Goal: Task Accomplishment & Management: Complete application form

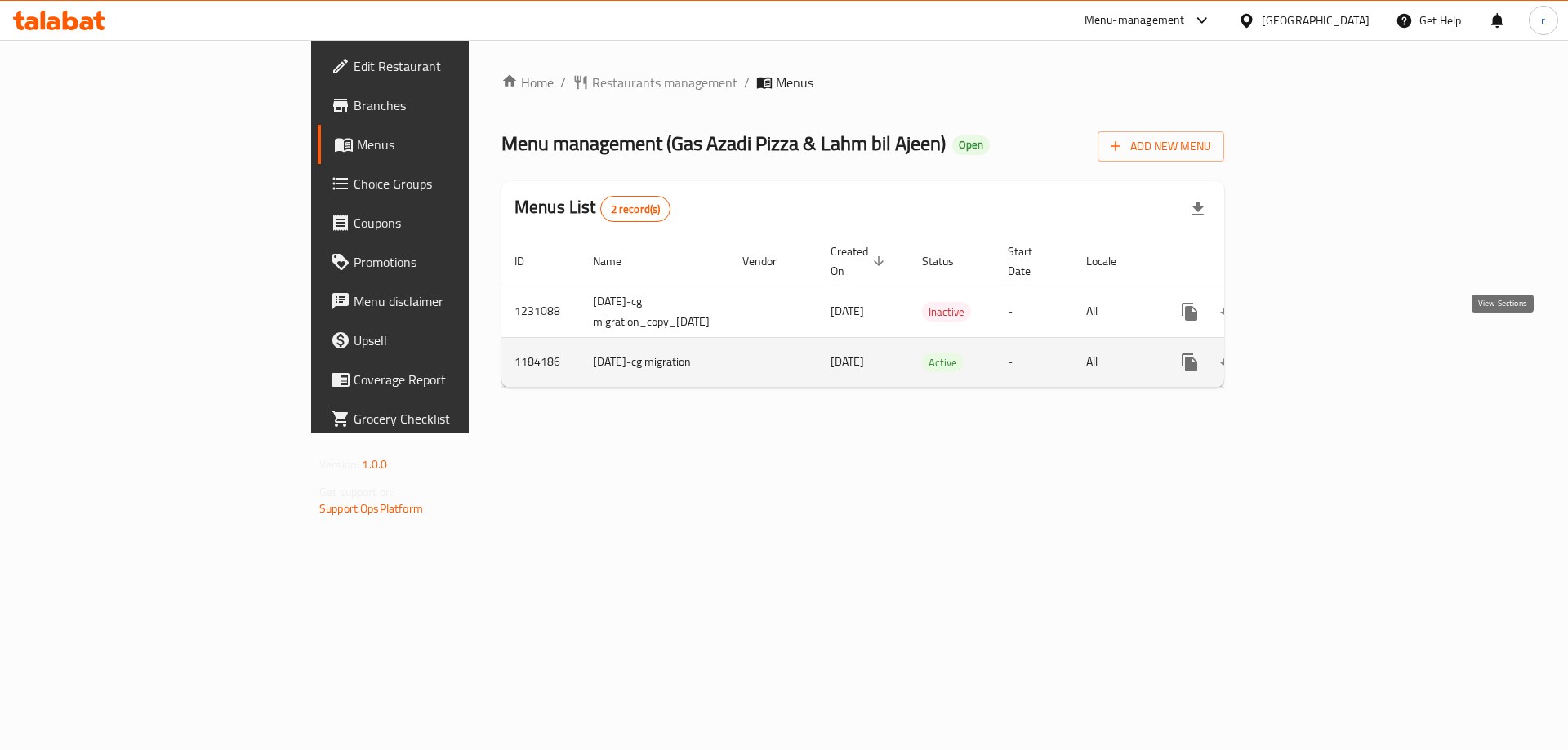
click at [1317, 353] on icon "enhanced table" at bounding box center [1307, 362] width 19 height 19
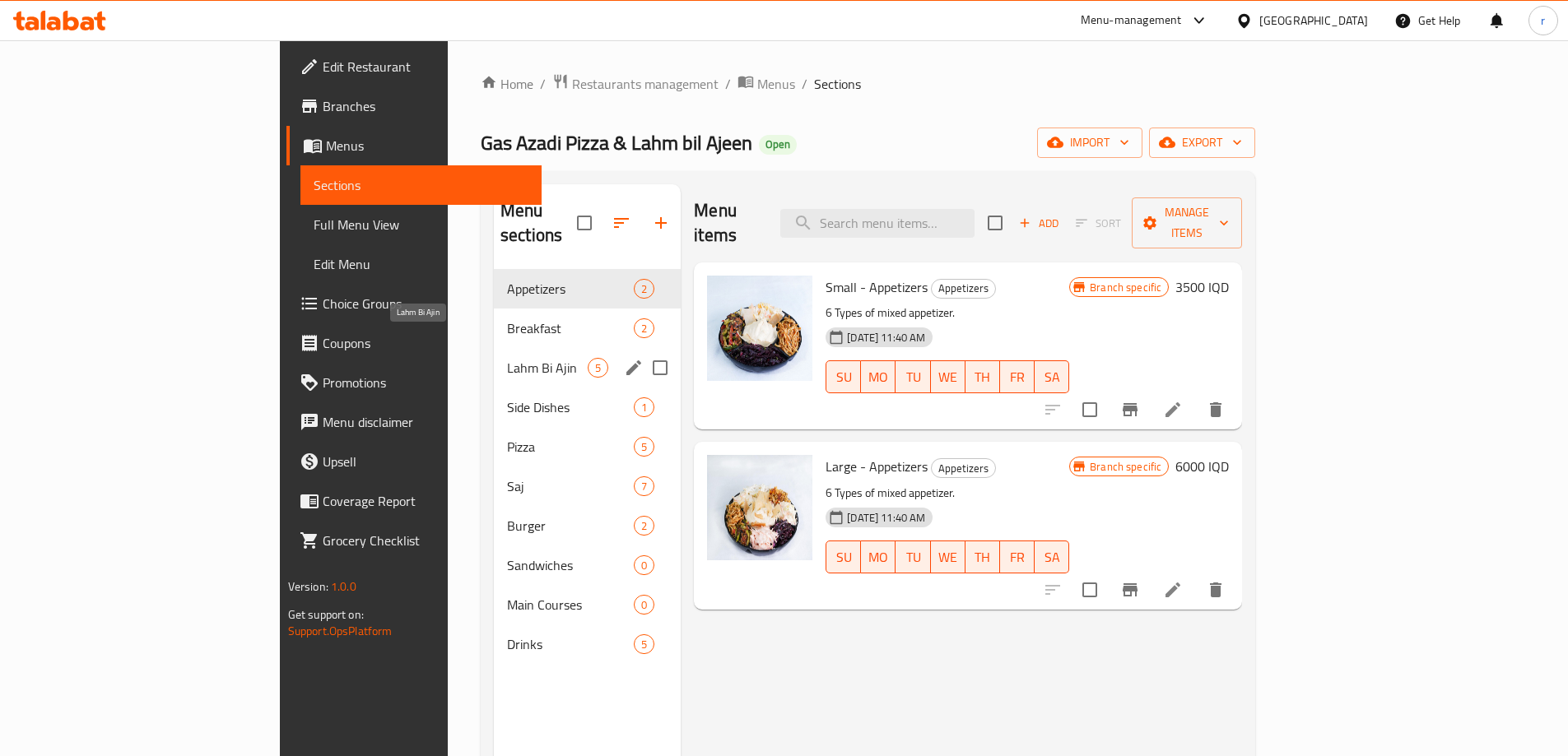
click at [507, 358] on span "Lahm Bi Ajin" at bounding box center [547, 367] width 81 height 20
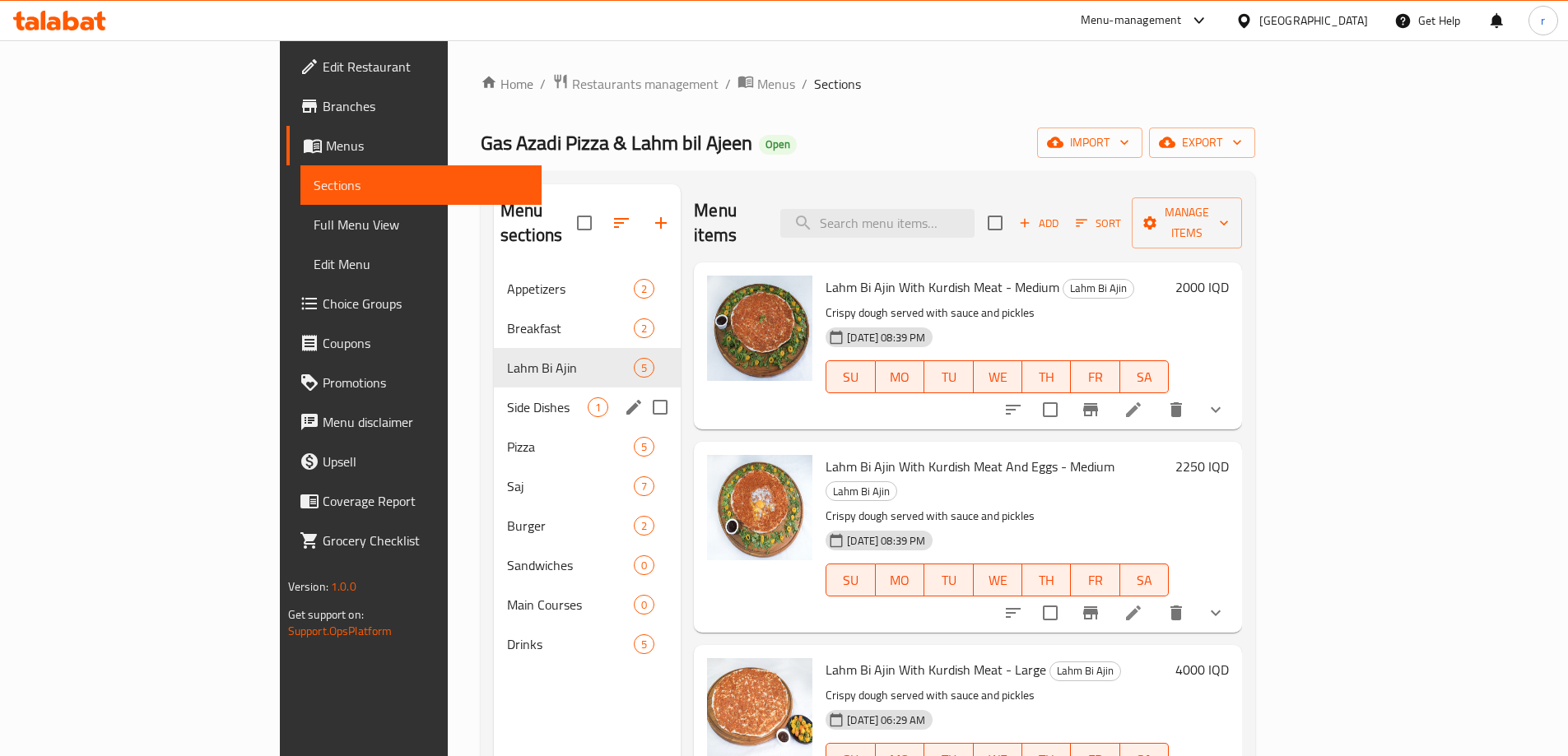
click at [507, 398] on span "Side Dishes" at bounding box center [547, 407] width 81 height 20
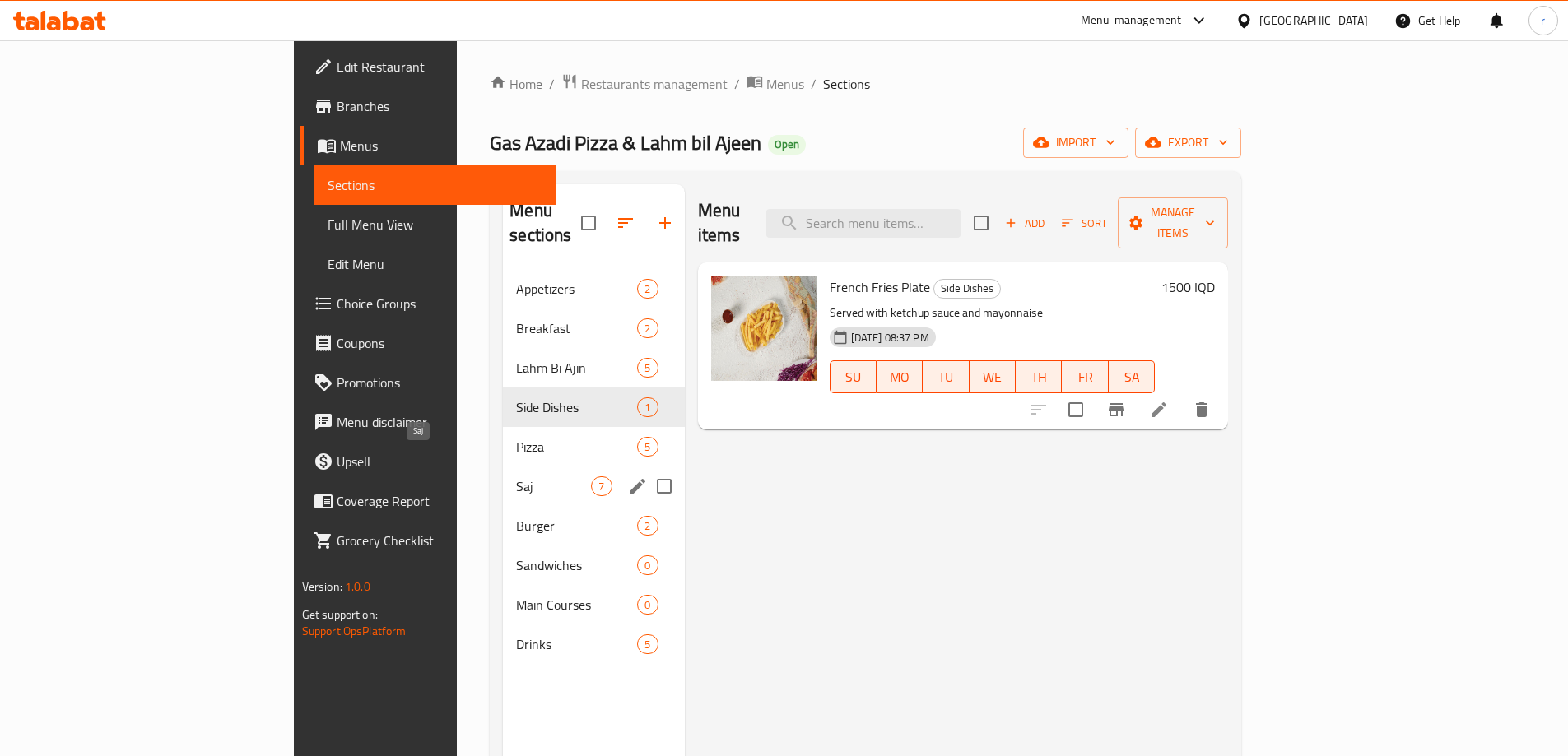
click at [516, 476] on span "Saj" at bounding box center [553, 486] width 75 height 20
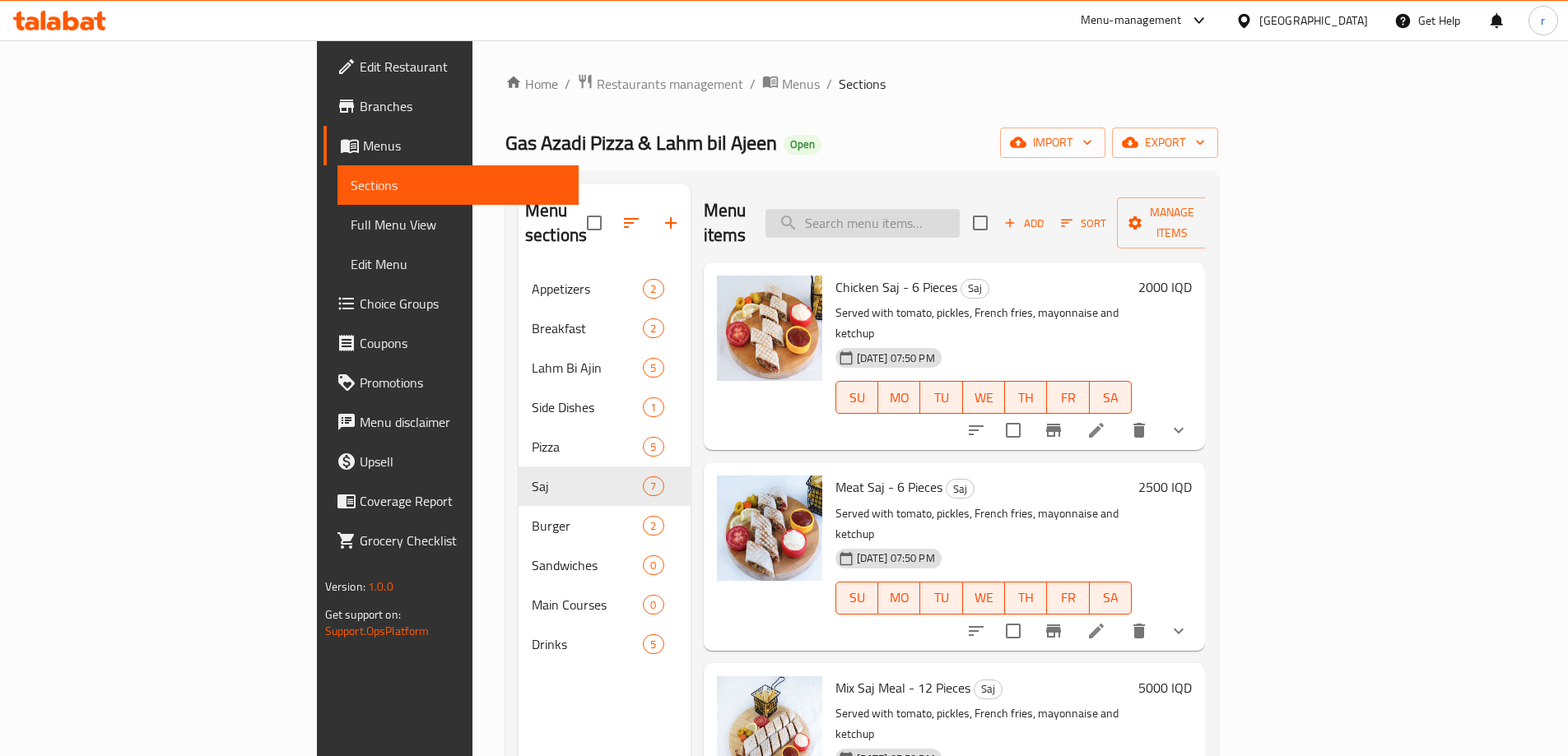
click at [955, 215] on input "search" at bounding box center [862, 223] width 194 height 29
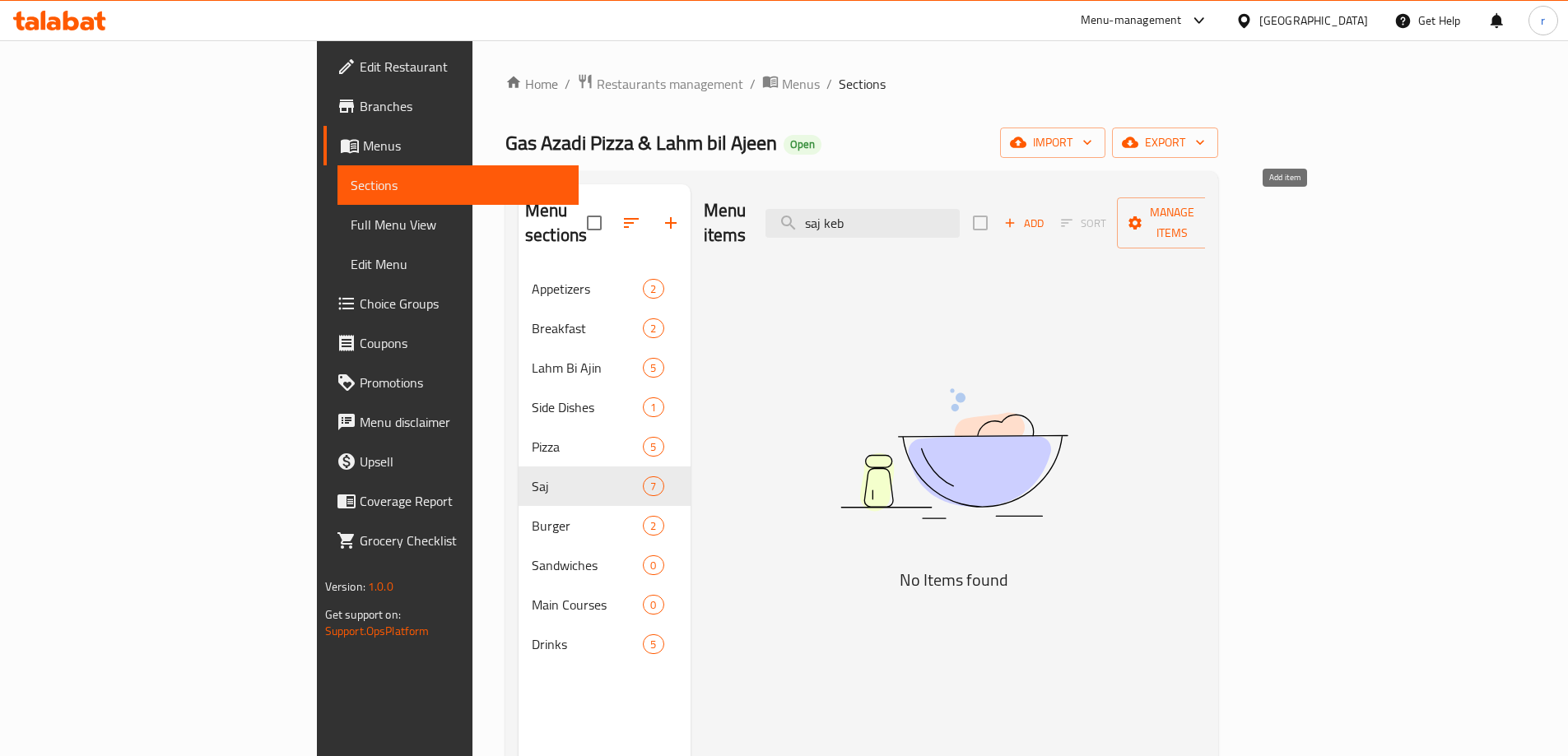
type input "saj keb"
click at [1046, 216] on span "Add" at bounding box center [1024, 223] width 45 height 19
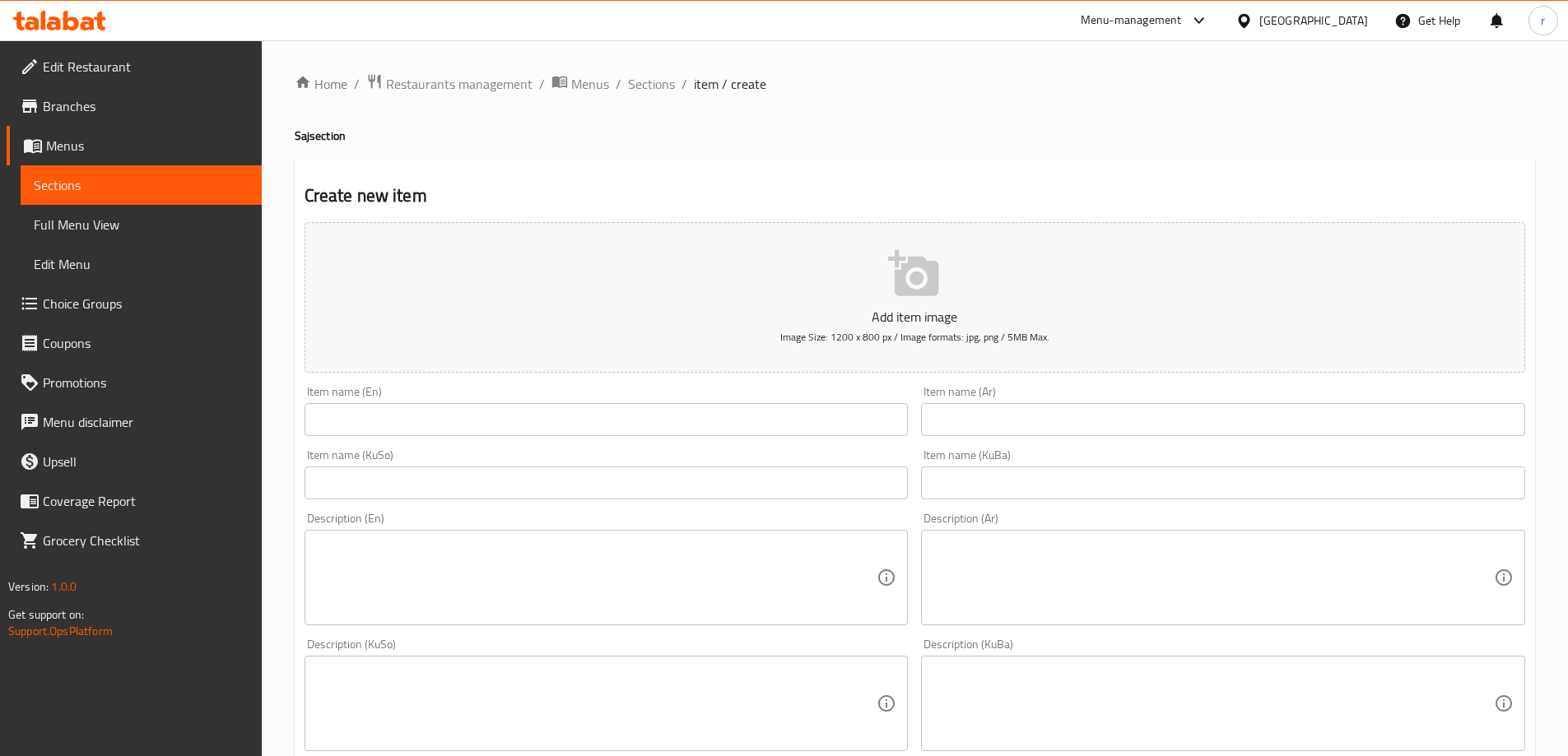
click at [403, 426] on input "text" at bounding box center [607, 419] width 604 height 33
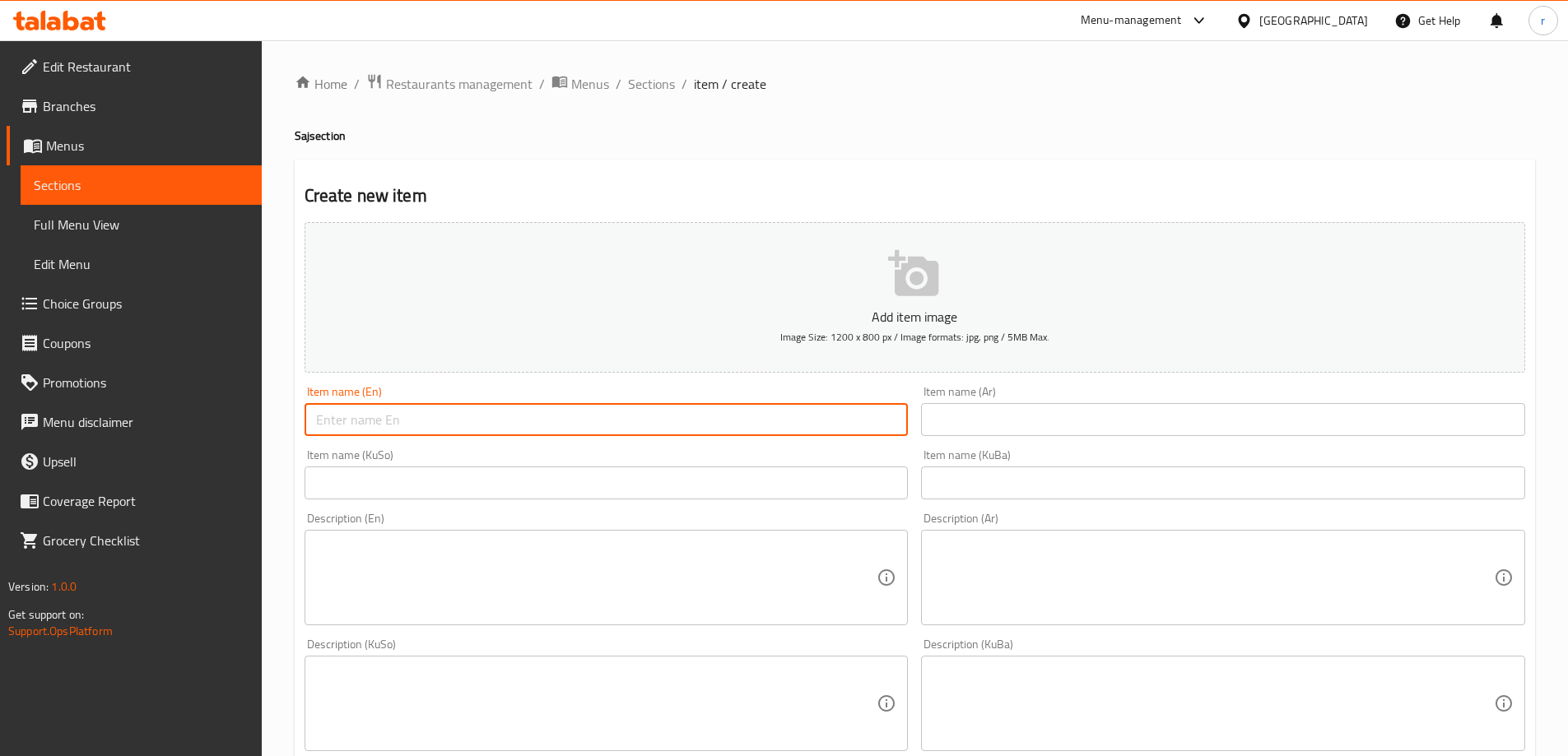
paste input "Saj Kebab"
type input "Saj Kebab"
click at [954, 420] on input "text" at bounding box center [1222, 419] width 604 height 33
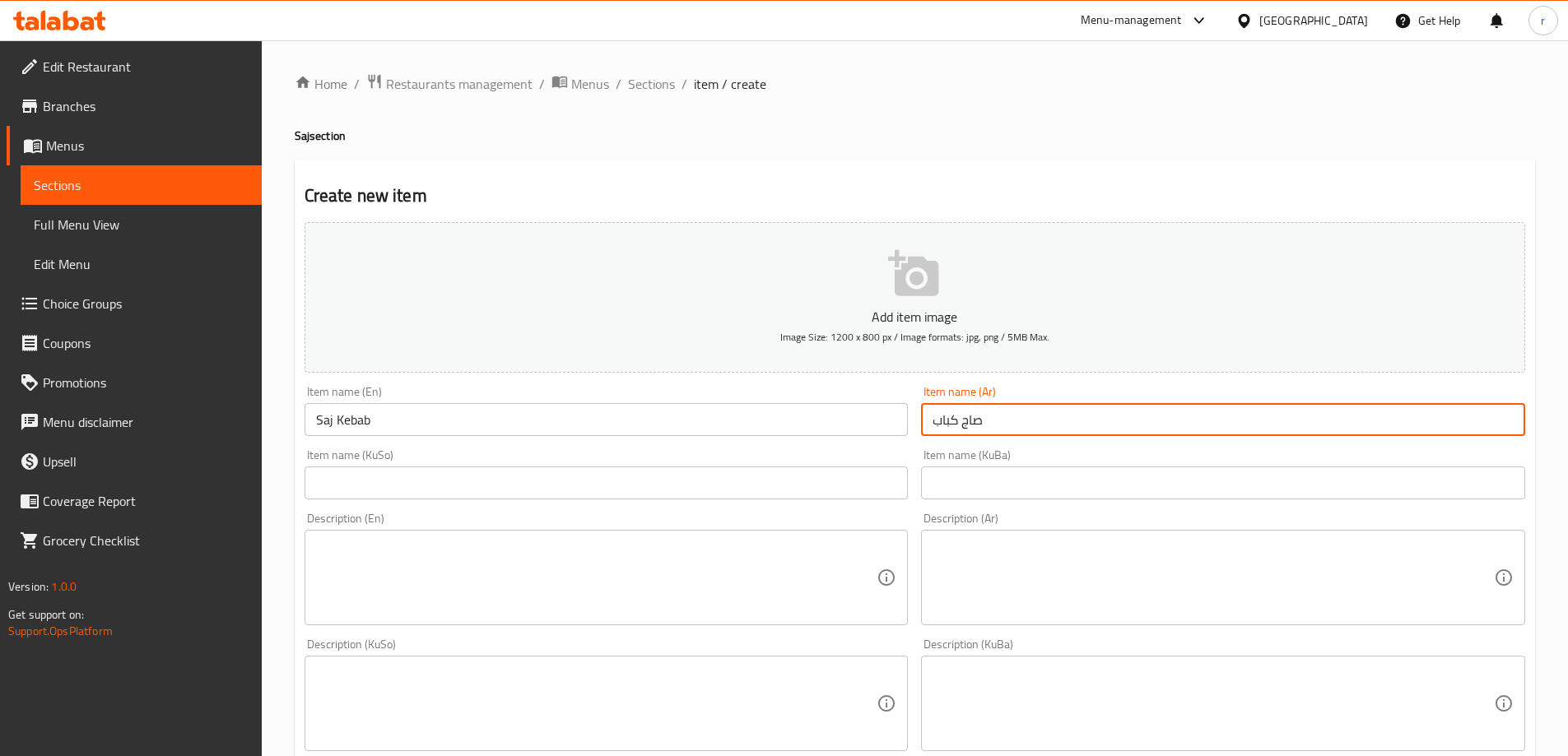
type input "صاج كباب"
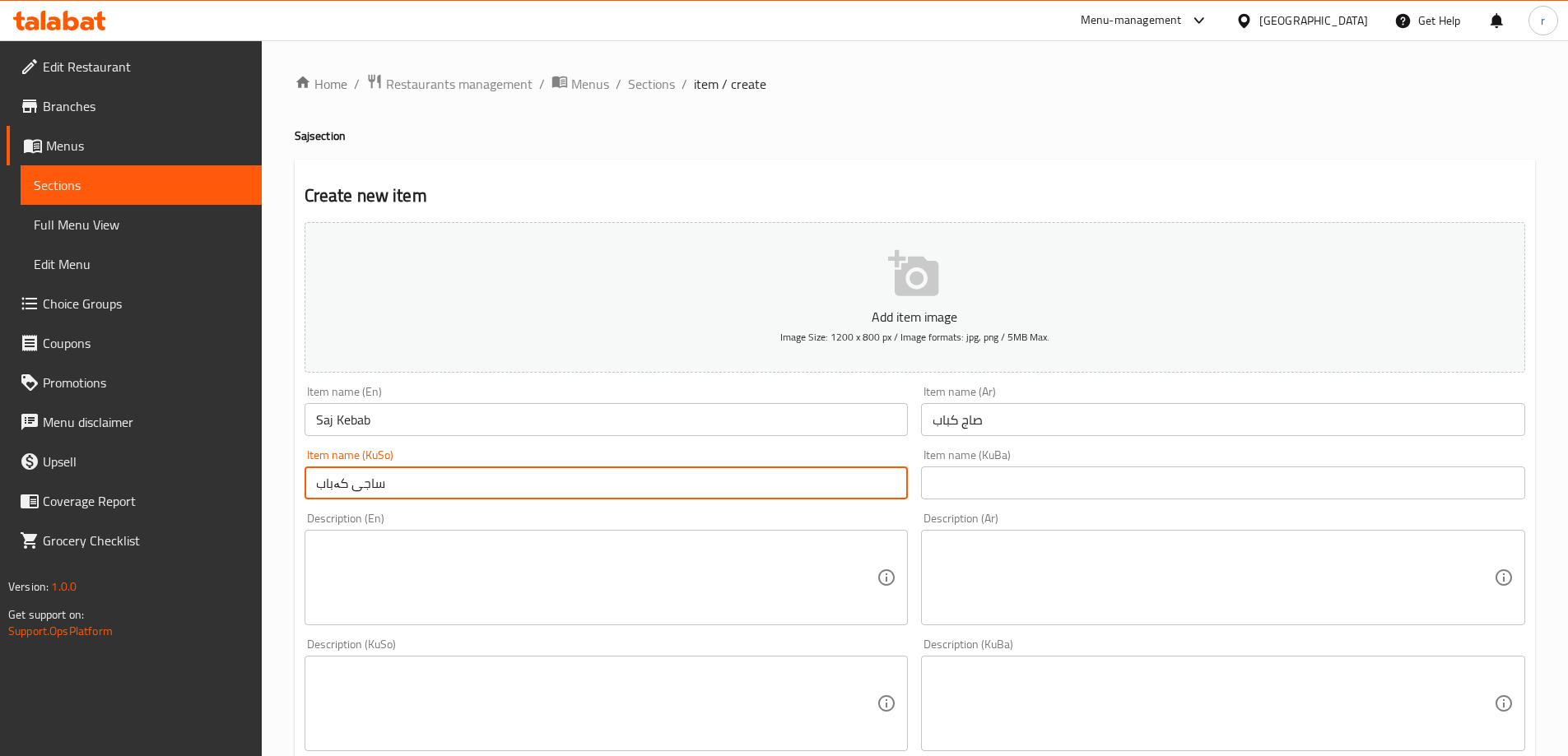
drag, startPoint x: 416, startPoint y: 489, endPoint x: 210, endPoint y: 472, distance: 206.7
click at [210, 472] on div "Edit Restaurant Branches Menus Sections Full Menu View Edit Menu Choice Groups …" at bounding box center [784, 696] width 1568 height 1311
type input "ساجی کەباب"
click at [1001, 488] on input "text" at bounding box center [1222, 482] width 604 height 33
paste input "ساجی کەباب"
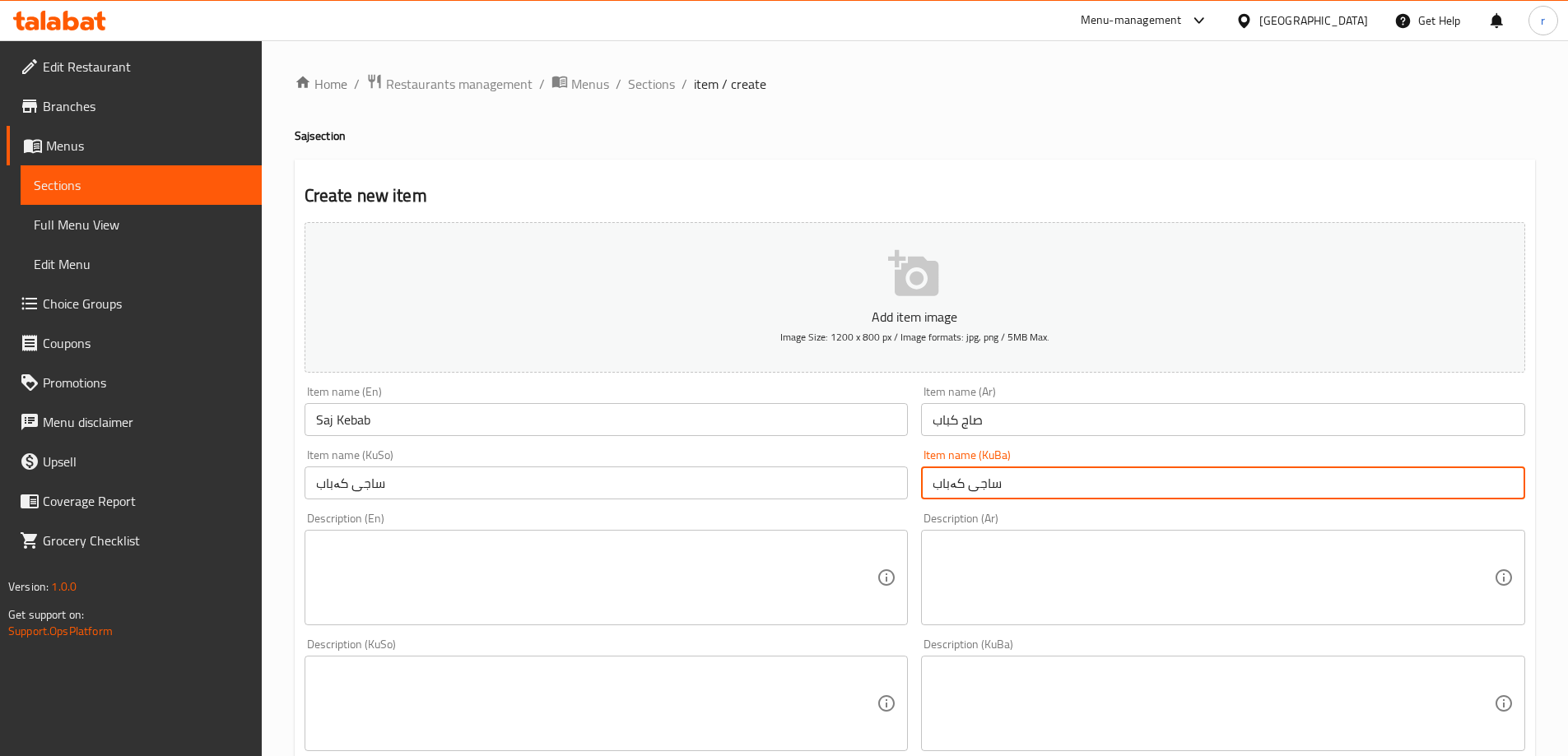
type input "ساجی کەباب"
click at [393, 569] on textarea at bounding box center [596, 578] width 561 height 78
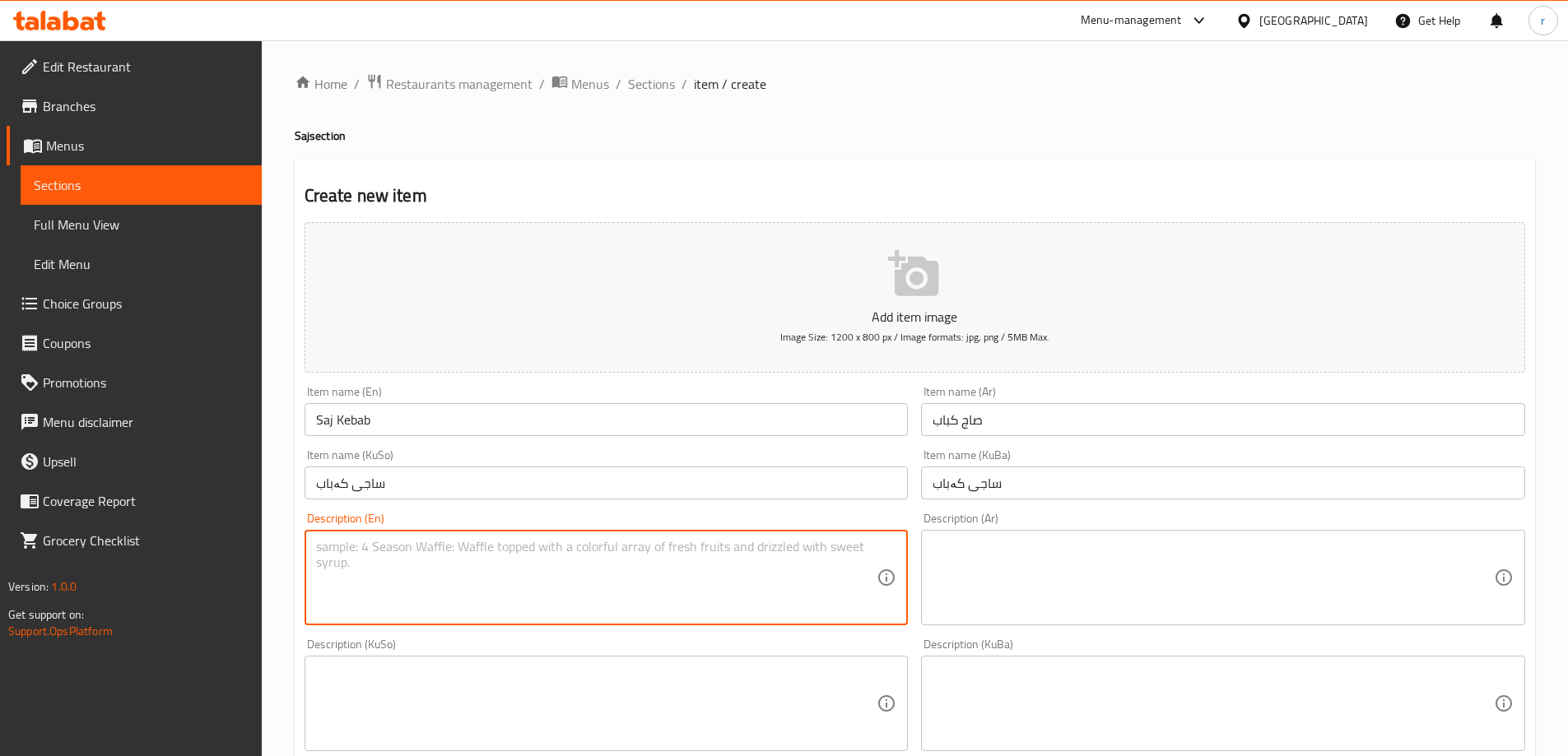
paste textarea "saj bread, meat, tomato"
click at [322, 544] on textarea "saj bread, meat, tomato" at bounding box center [596, 578] width 561 height 78
click at [403, 552] on textarea "Saj bread, meat, tomato" at bounding box center [596, 578] width 561 height 78
type textarea "Saj bread, meat and tomato"
click at [1088, 590] on textarea at bounding box center [1213, 578] width 561 height 78
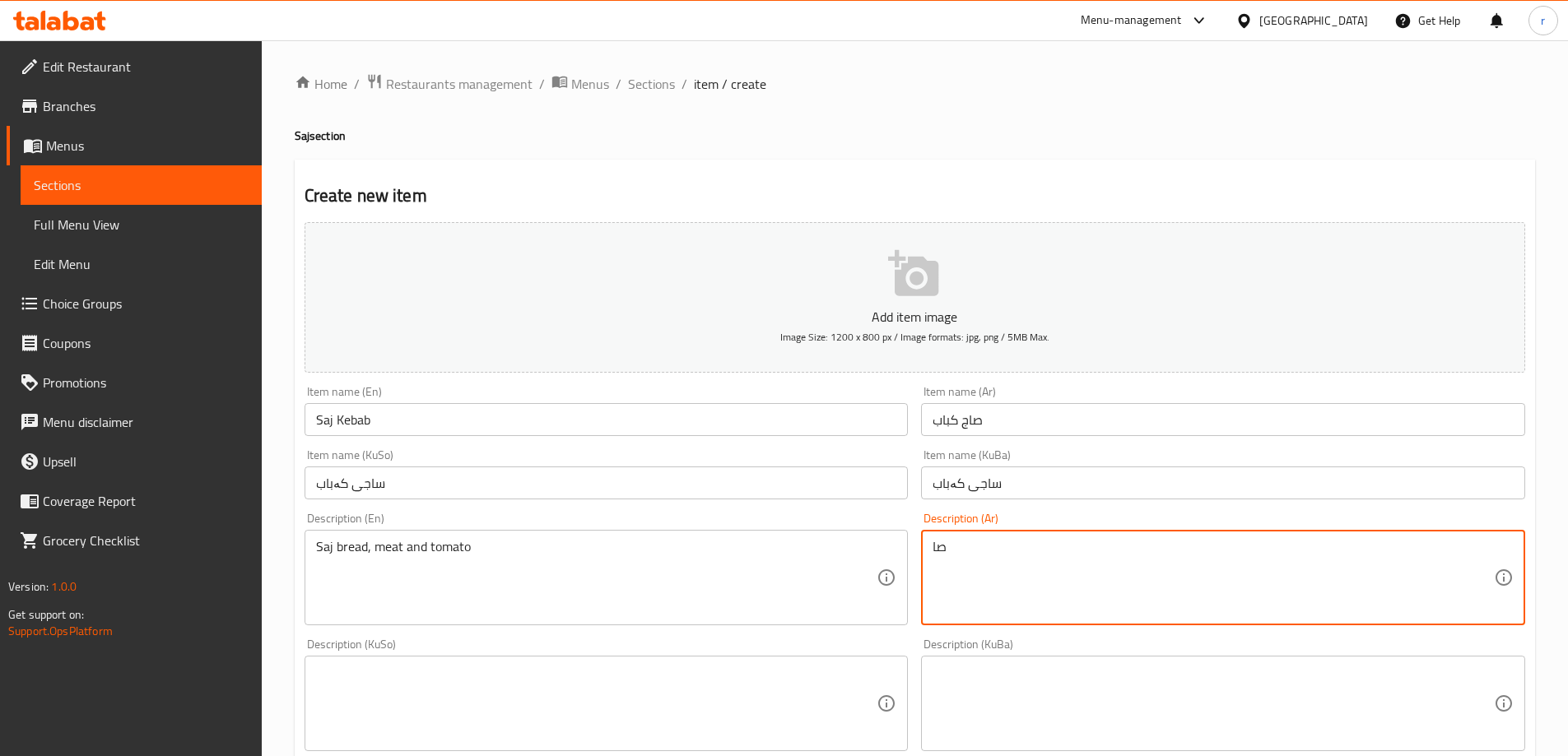
type textarea "ص"
type textarea "خبز صاج، لحم وطماطم"
click at [474, 724] on textarea at bounding box center [596, 704] width 561 height 78
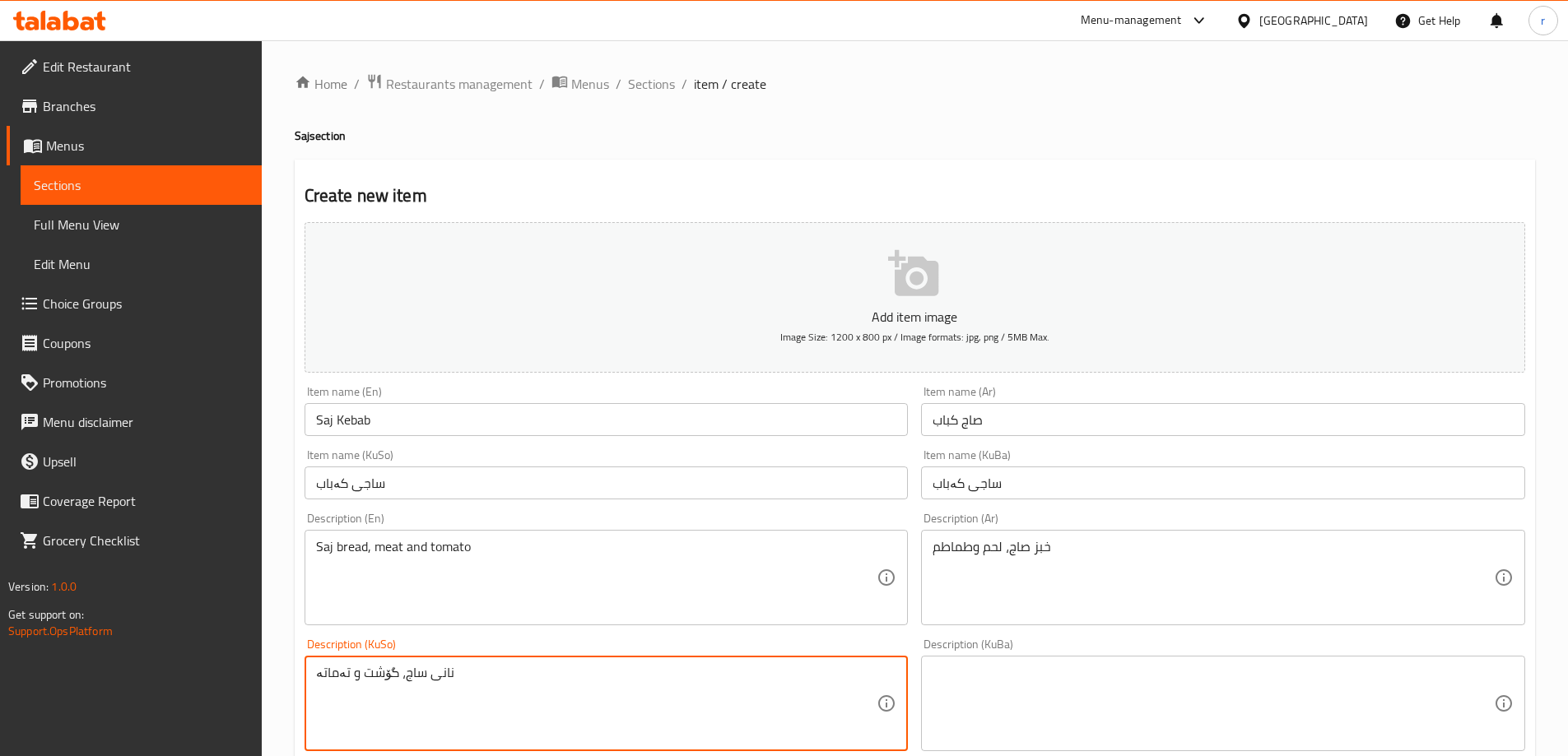
drag, startPoint x: 489, startPoint y: 674, endPoint x: 224, endPoint y: 674, distance: 265.0
click at [224, 674] on div "Edit Restaurant Branches Menus Sections Full Menu View Edit Menu Choice Groups …" at bounding box center [784, 696] width 1568 height 1311
type textarea "نانی ساج، گۆشت و تەماتە"
click at [1017, 708] on textarea at bounding box center [1213, 704] width 561 height 78
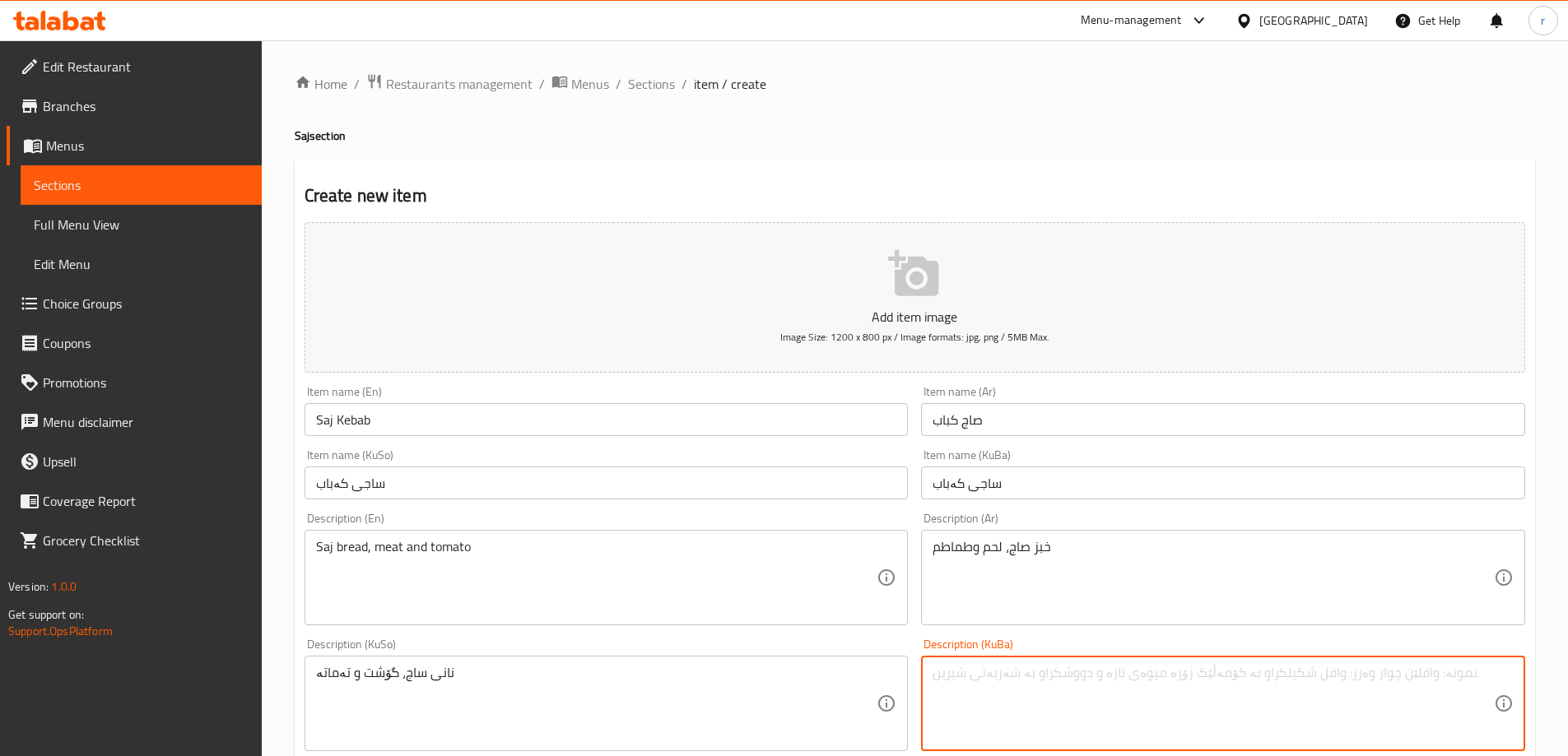
paste textarea "نانی ساج، گۆشت و تەماتە"
type textarea "نانی ساج، گۆشت و تەماتە"
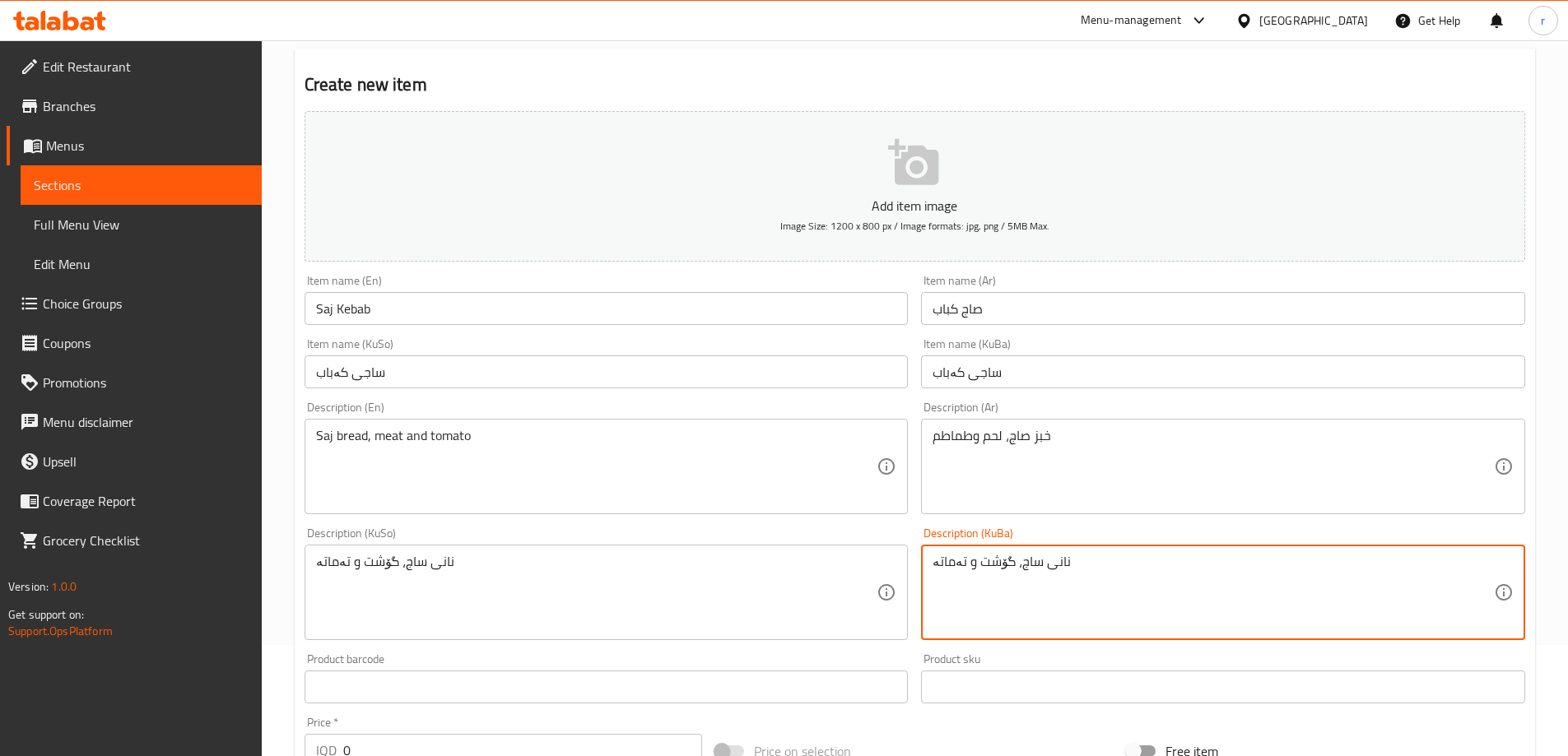
scroll to position [274, 0]
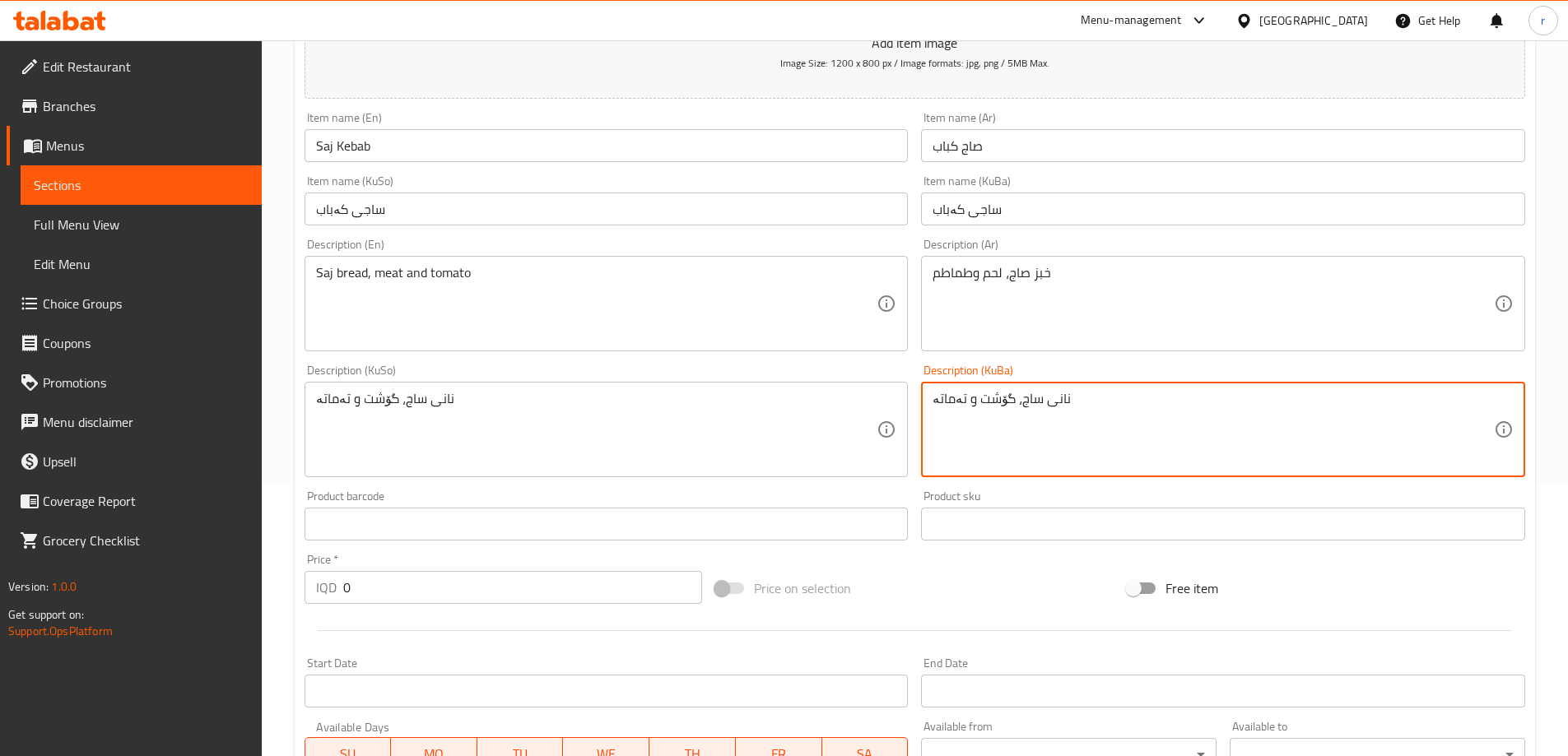
click at [280, 590] on div "Home / Restaurants management / Menus / Sections / item / create Saj section Cr…" at bounding box center [915, 422] width 1306 height 1311
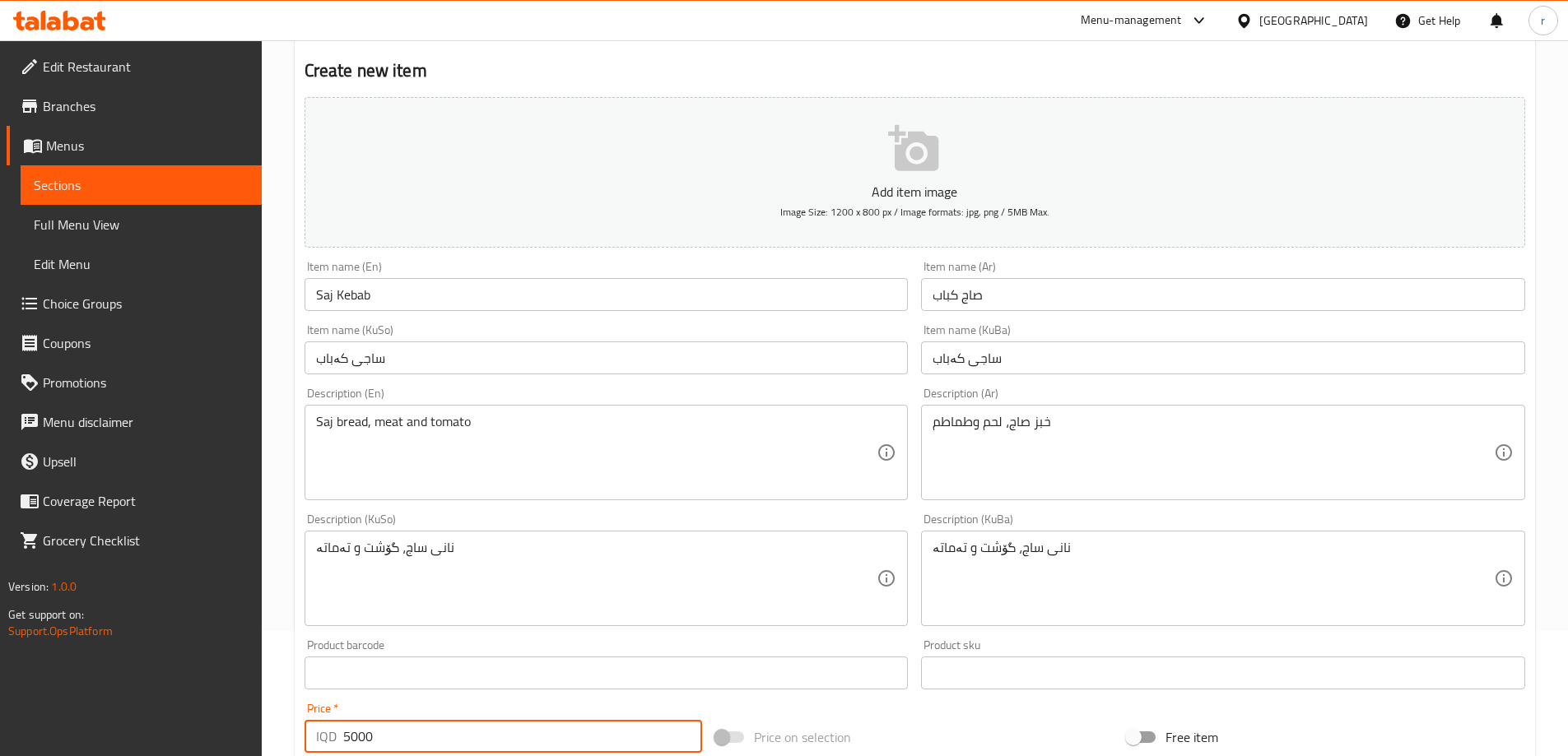
scroll to position [0, 0]
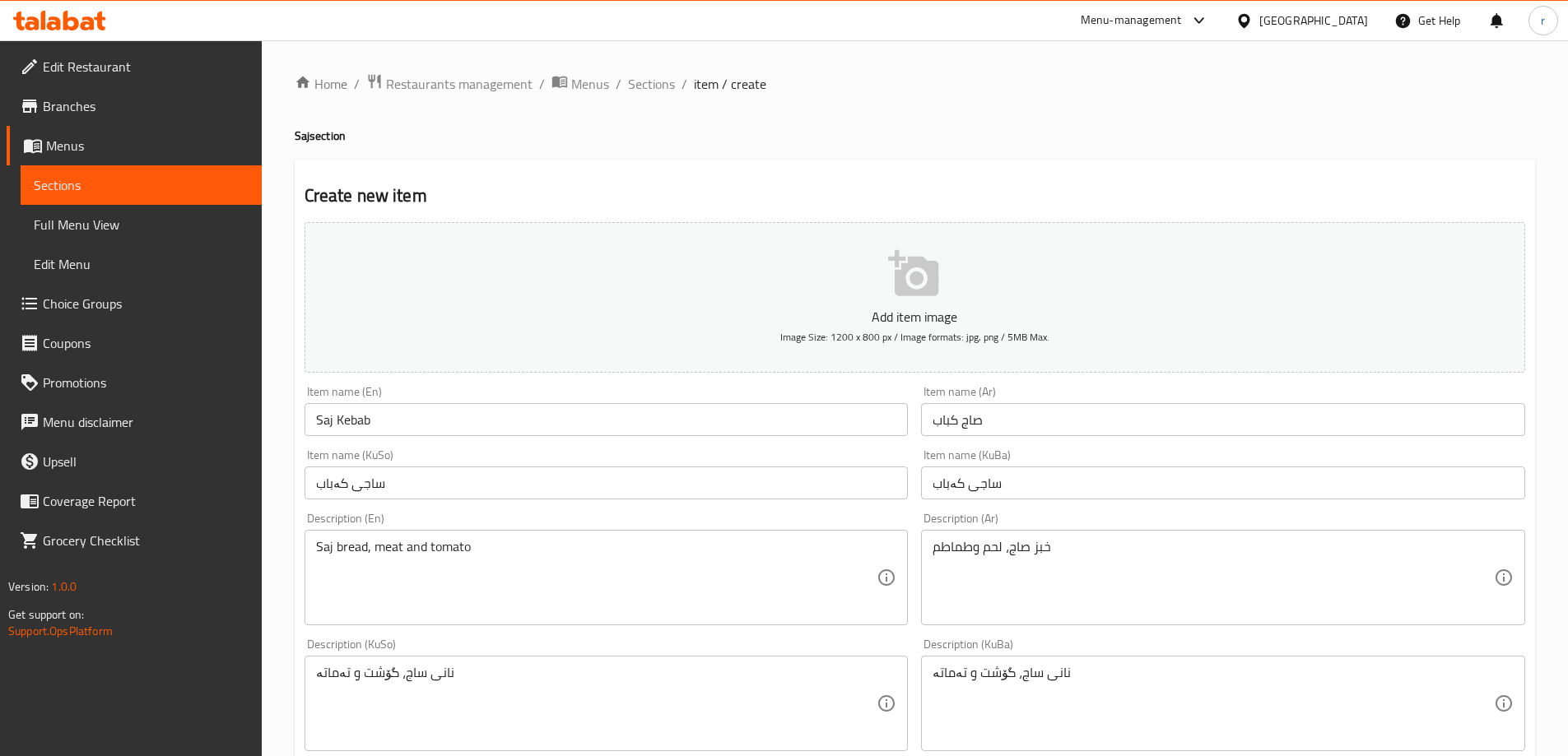
type input "5000"
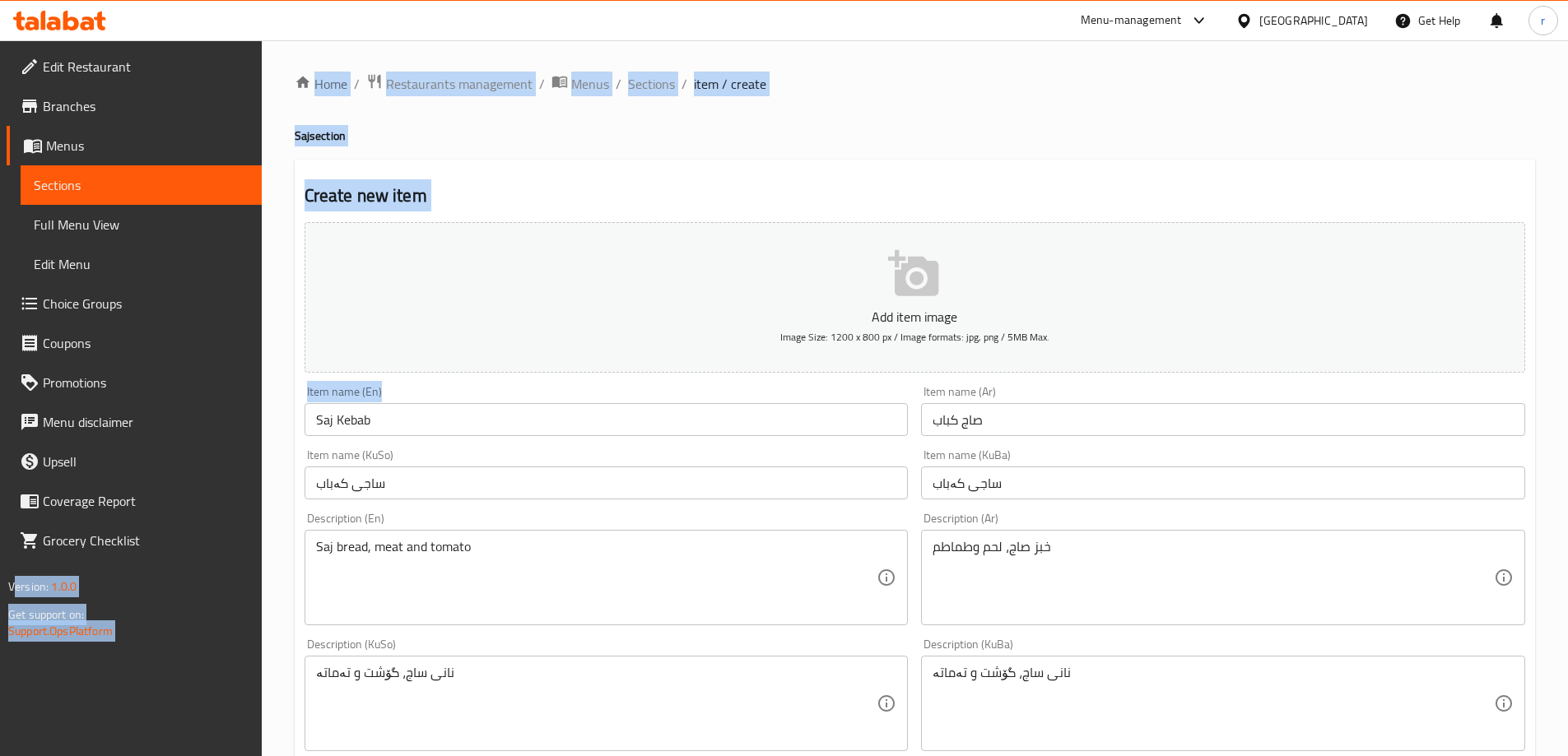
drag, startPoint x: 405, startPoint y: 400, endPoint x: 151, endPoint y: 437, distance: 256.7
click at [151, 437] on div "Edit Restaurant Branches Menus Sections Full Menu View Edit Menu Choice Groups …" at bounding box center [784, 696] width 1568 height 1311
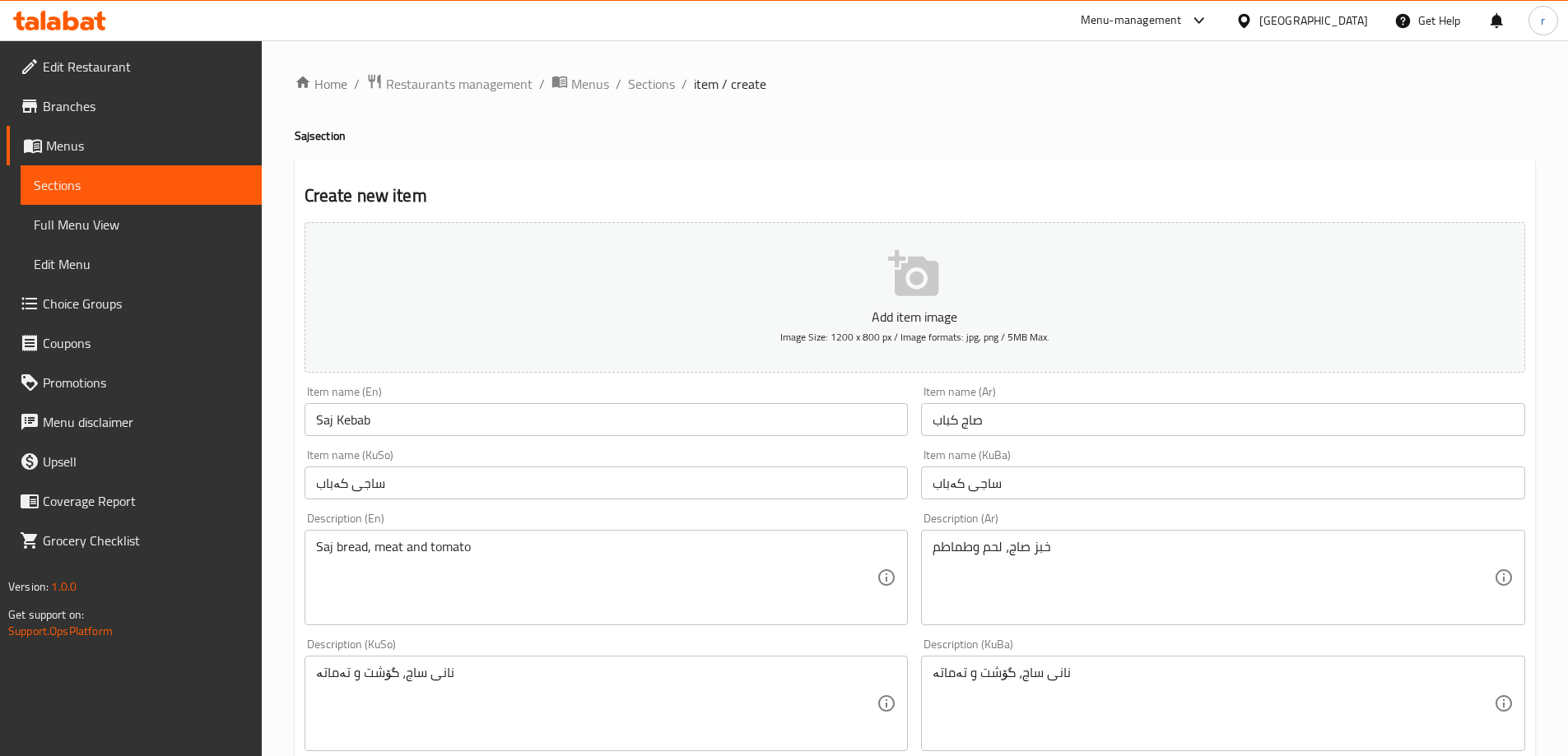
click at [377, 431] on input "Saj Kebab" at bounding box center [607, 419] width 604 height 33
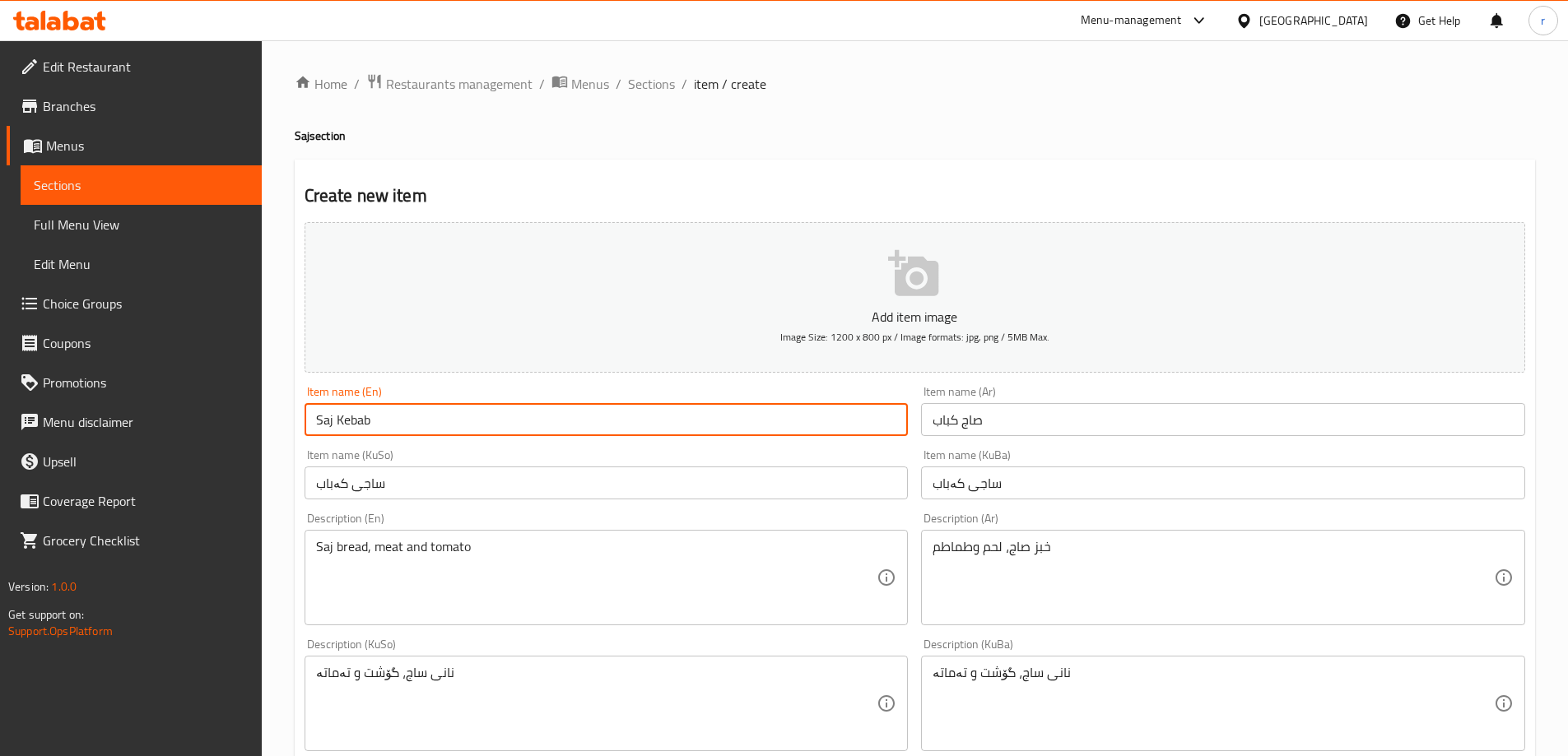
drag, startPoint x: 388, startPoint y: 425, endPoint x: 211, endPoint y: 439, distance: 177.6
click at [211, 439] on div "Edit Restaurant Branches Menus Sections Full Menu View Edit Menu Choice Groups …" at bounding box center [784, 696] width 1568 height 1311
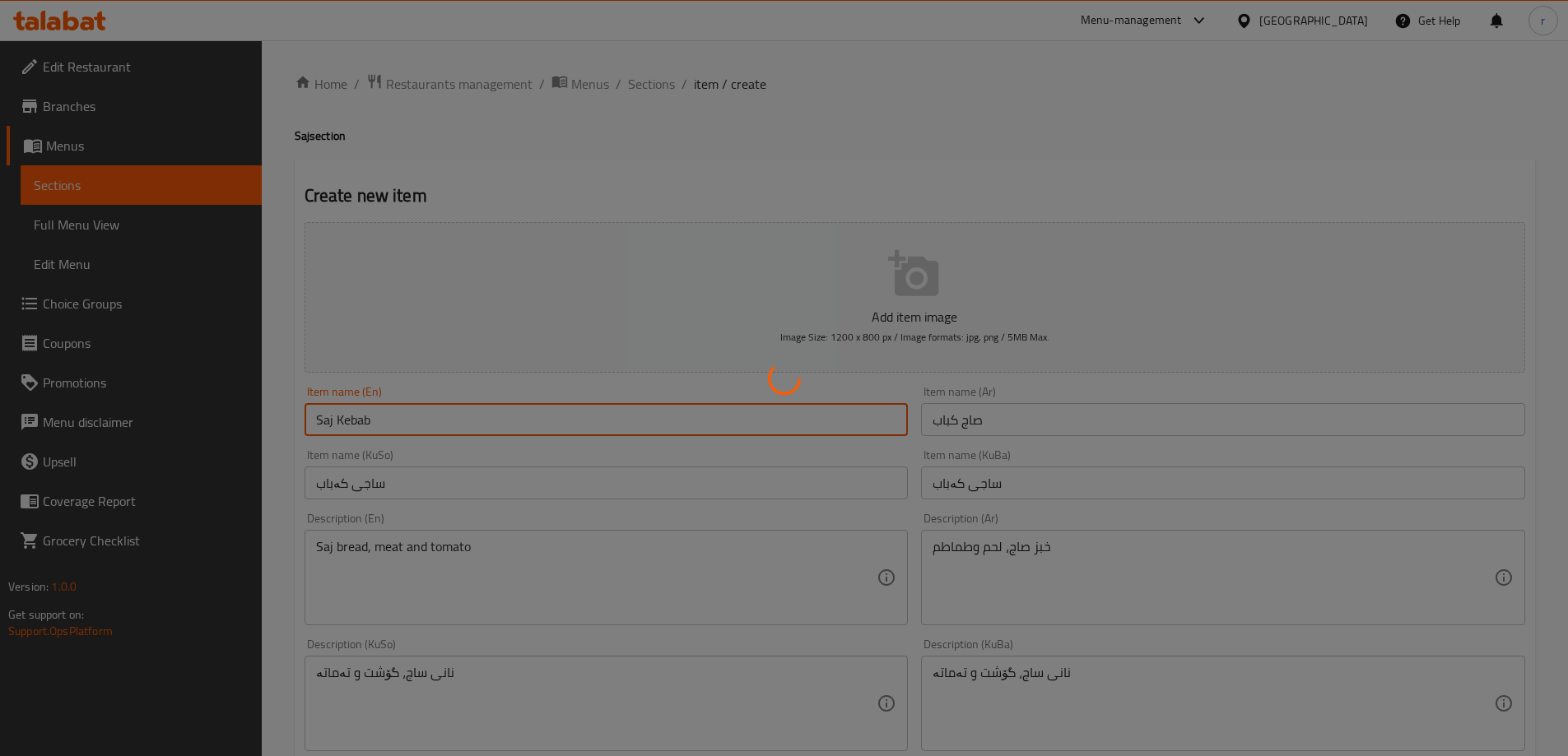
click at [116, 219] on div at bounding box center [784, 378] width 1568 height 756
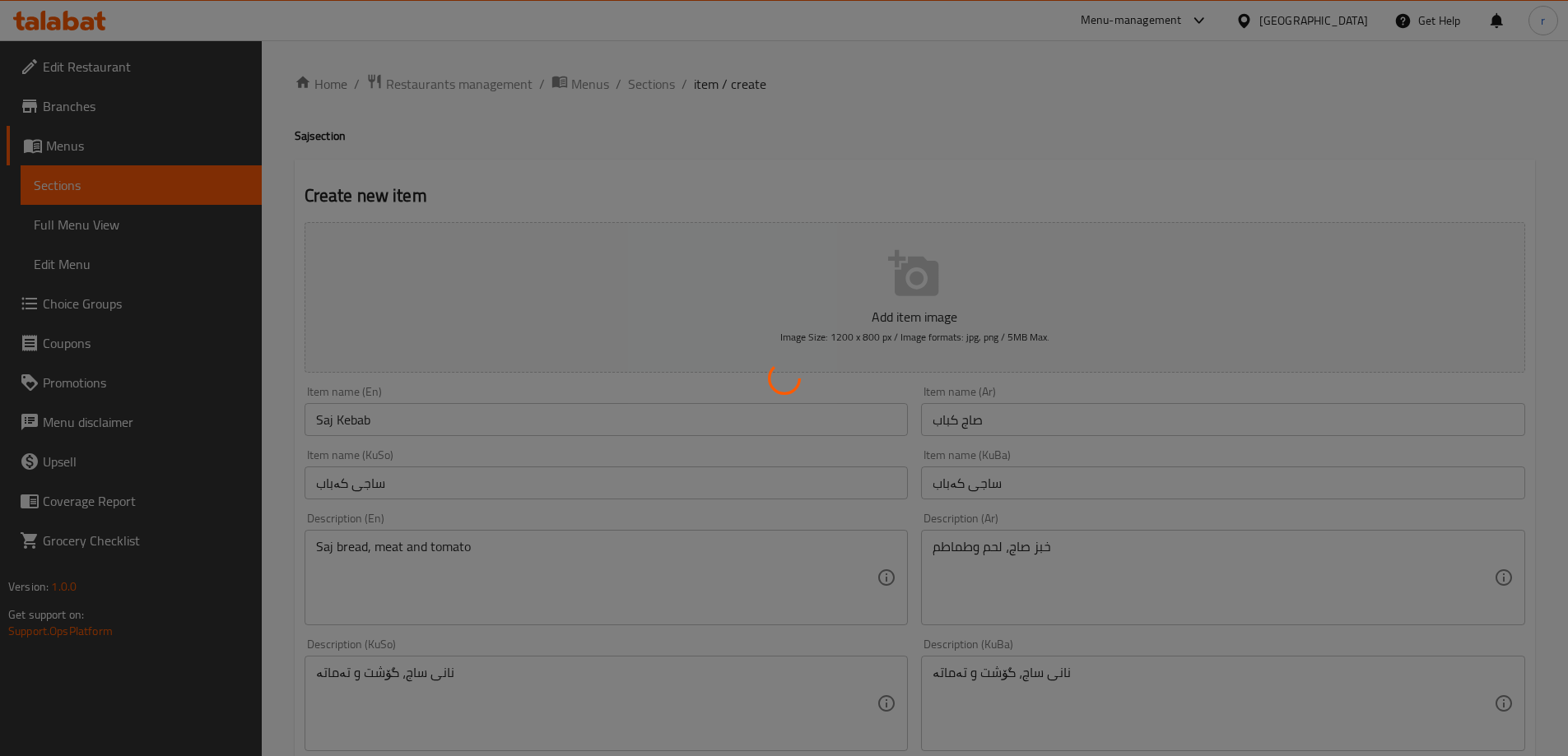
click at [116, 220] on div at bounding box center [784, 378] width 1568 height 756
click at [119, 231] on div at bounding box center [784, 378] width 1568 height 756
type input "0"
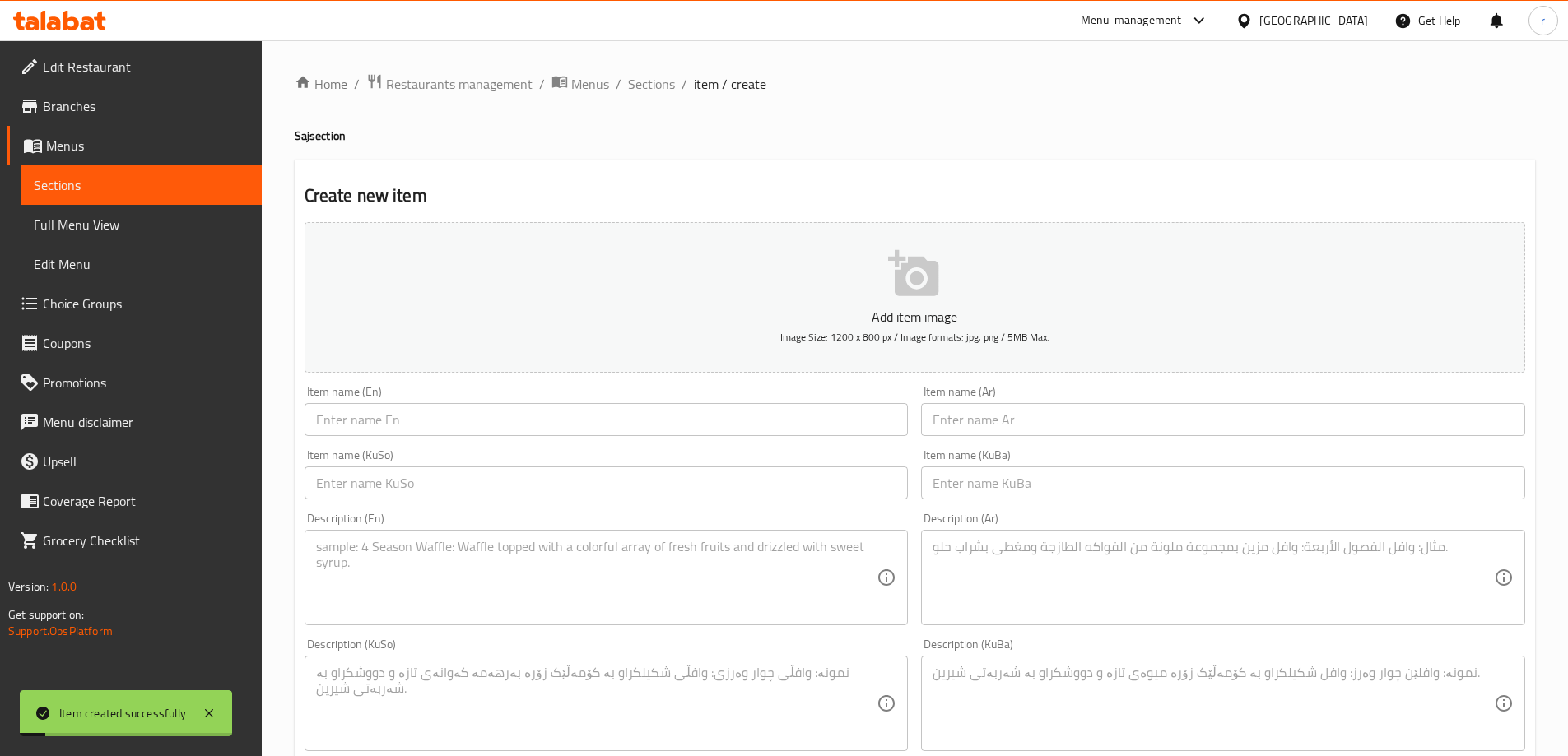
click at [86, 217] on span "Full Menu View" at bounding box center [140, 224] width 215 height 20
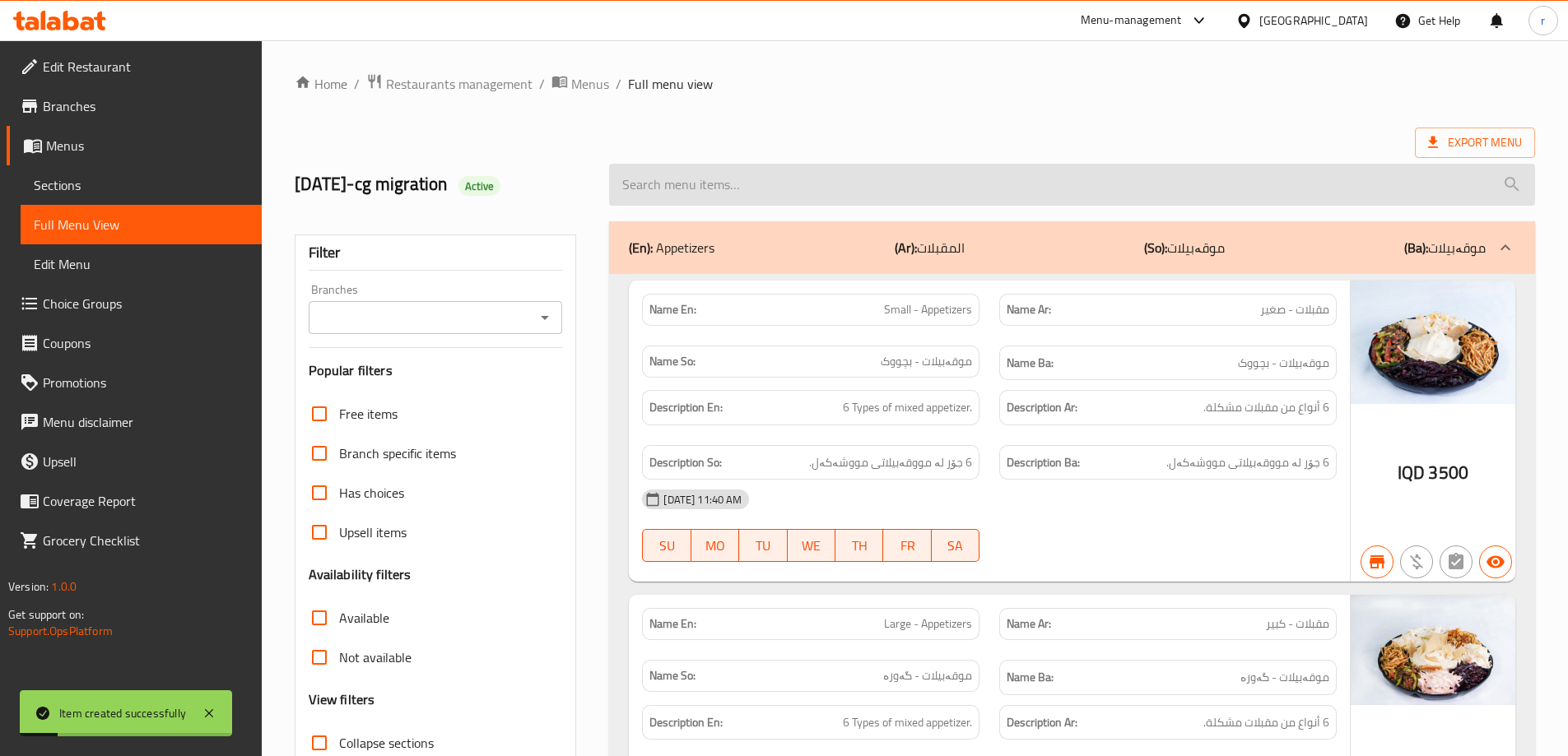
click at [672, 199] on input "search" at bounding box center [1072, 184] width 926 height 42
paste input "Saj Kebab"
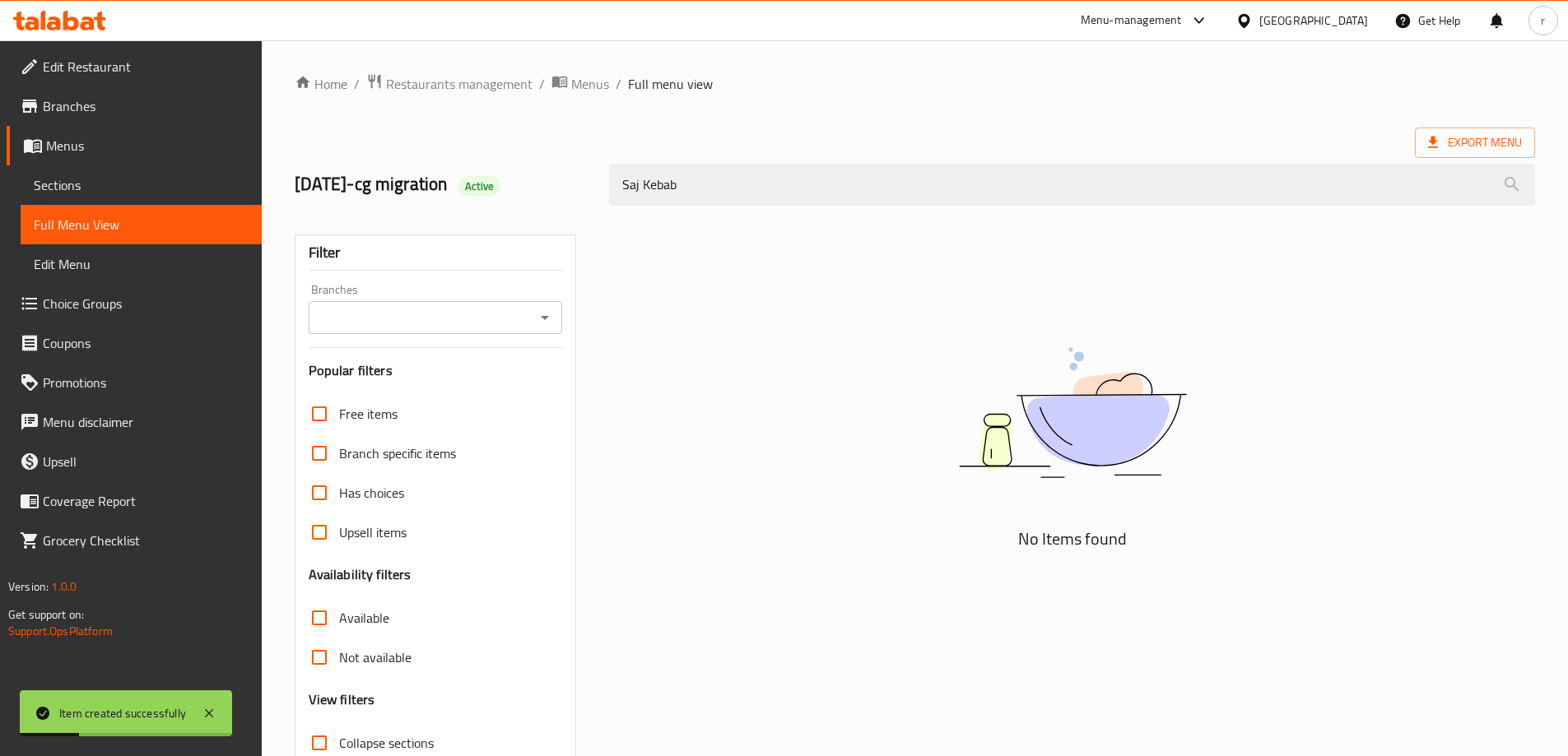
type input "Saj Kebab"
click at [374, 320] on input "Branches" at bounding box center [423, 318] width 217 height 23
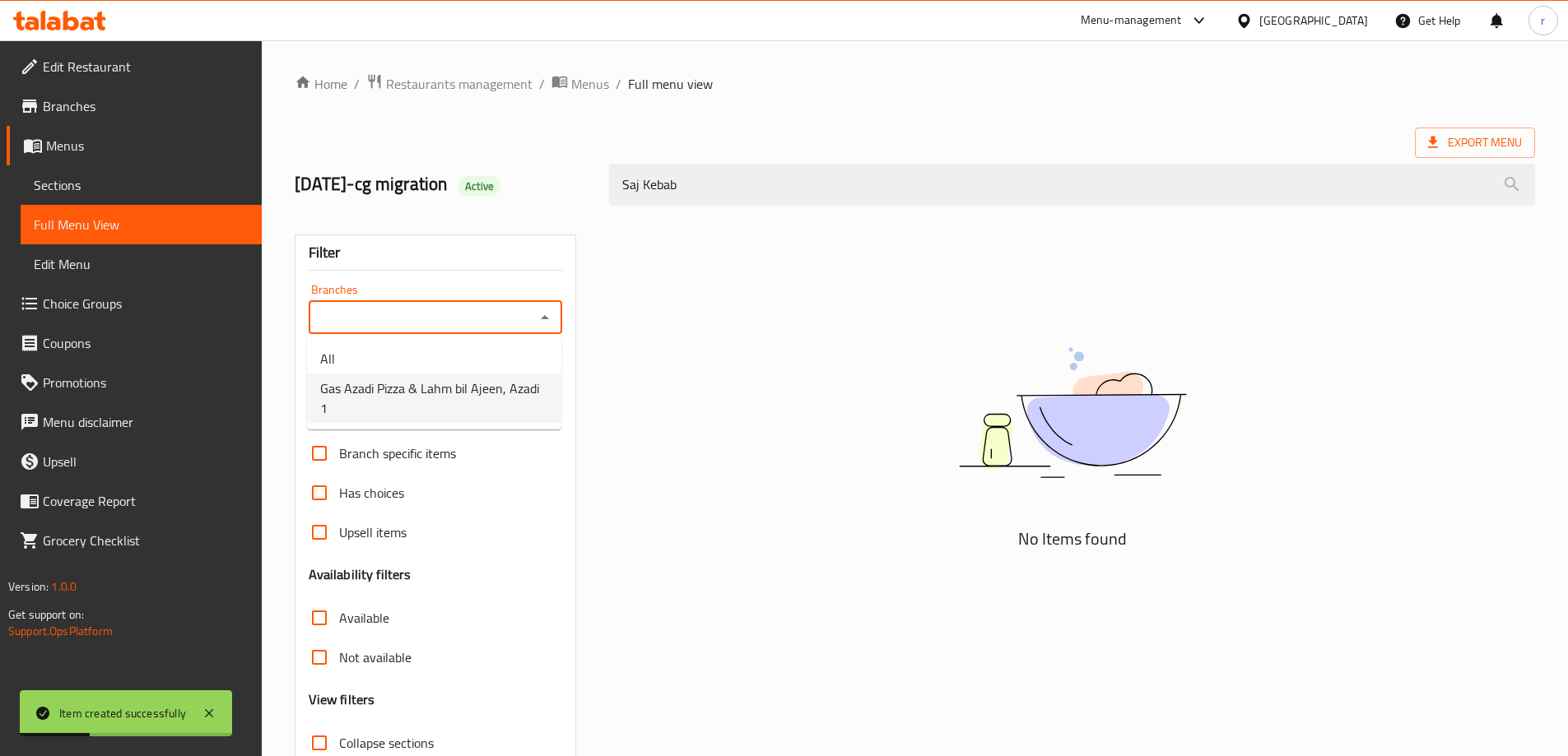
click at [405, 386] on span "Gas Azadi Pizza & Lahm bil Ajeen, Azadi 1" at bounding box center [434, 398] width 228 height 40
type input "Gas Azadi Pizza & Lahm bil Ajeen, Azadi 1"
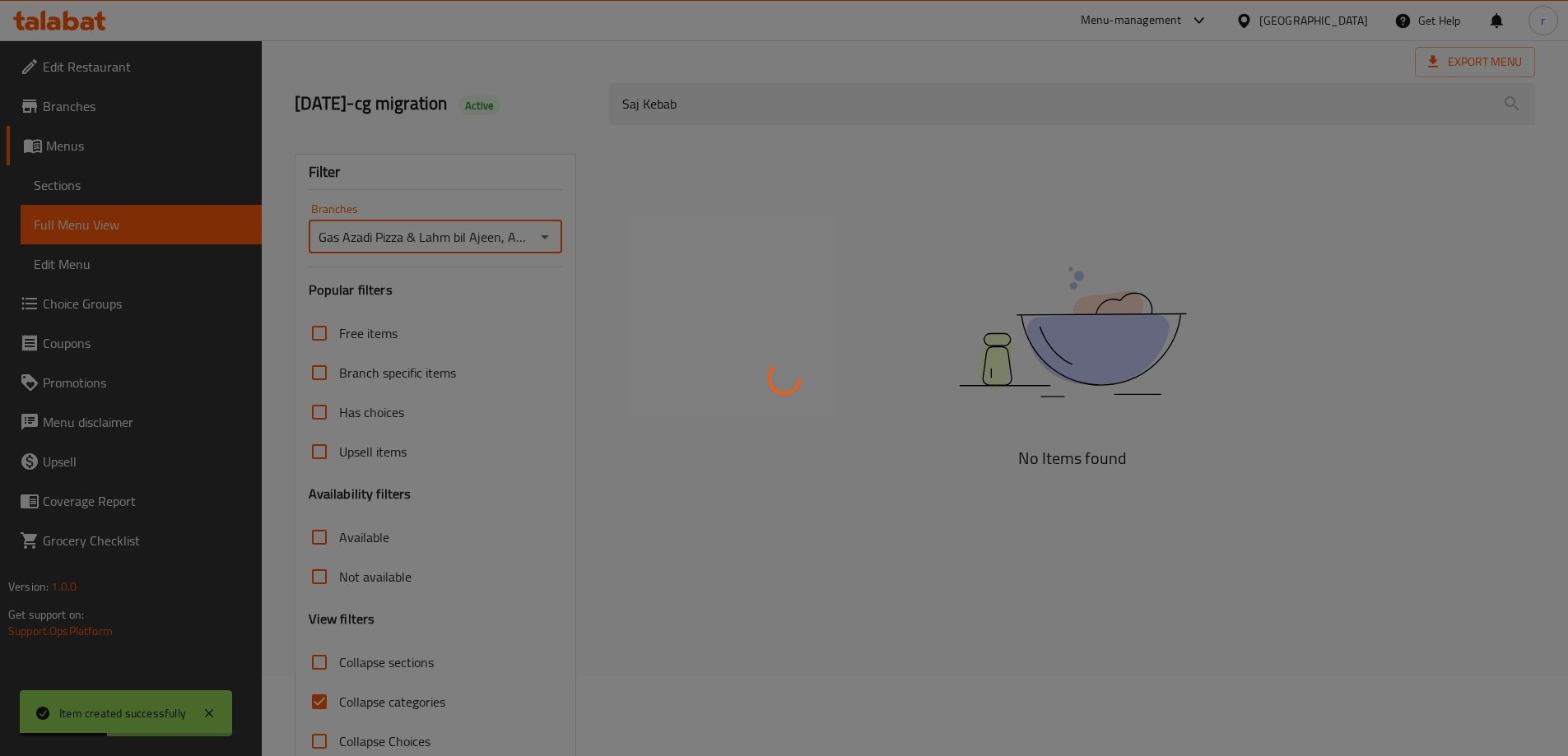
scroll to position [119, 0]
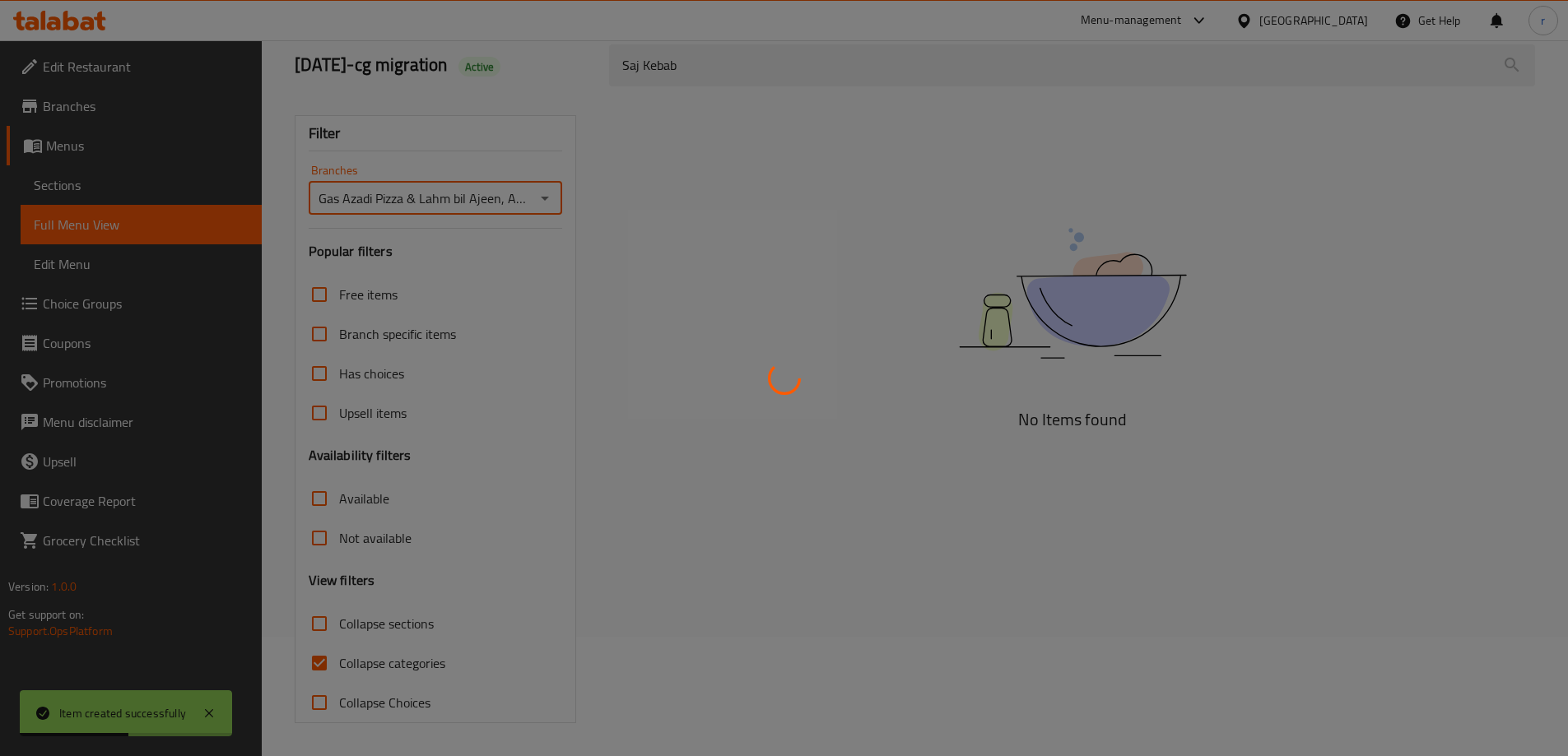
click at [353, 670] on div at bounding box center [784, 378] width 1568 height 756
click at [367, 663] on div at bounding box center [784, 378] width 1568 height 756
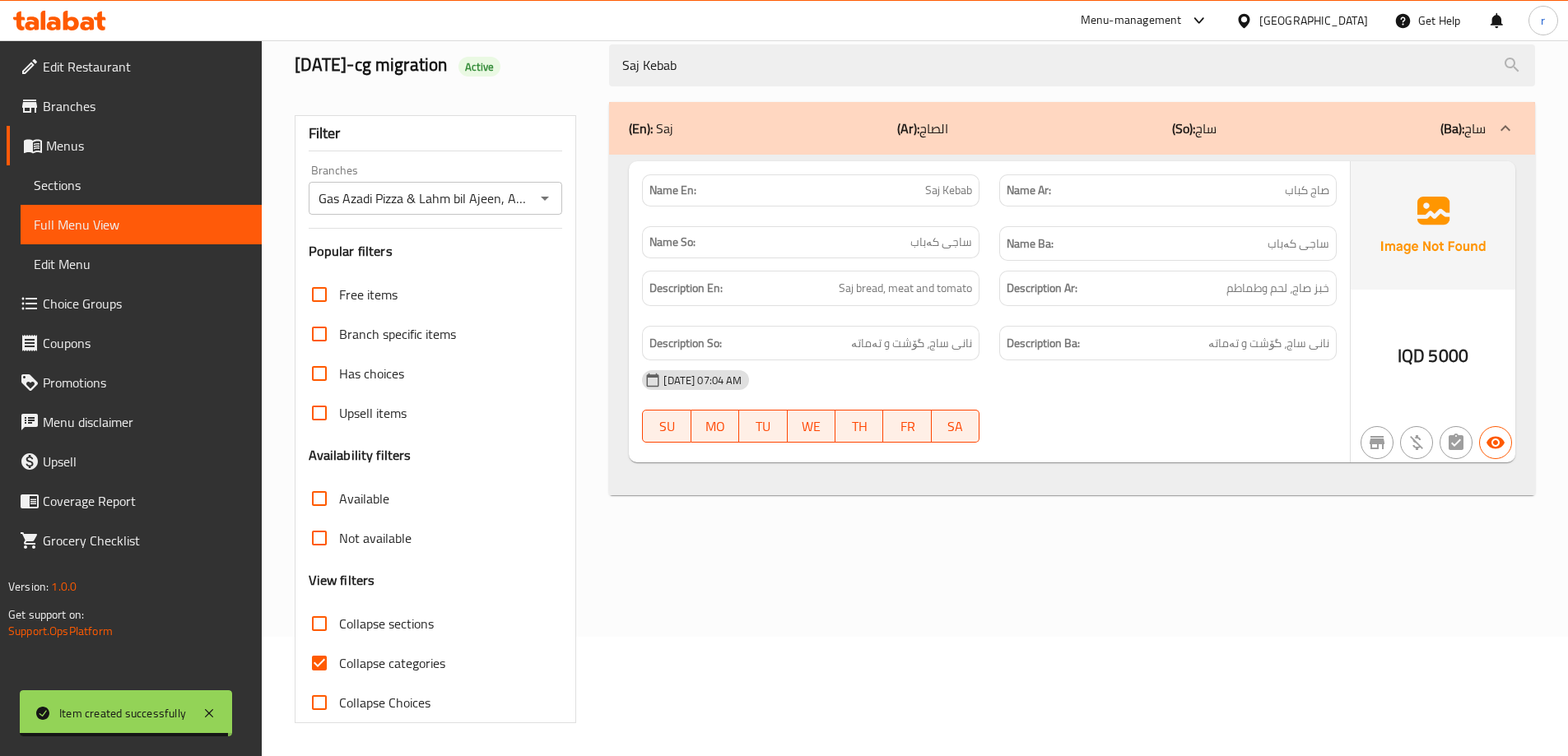
click at [385, 658] on span "Collapse categories" at bounding box center [392, 662] width 106 height 20
click at [339, 658] on input "Collapse categories" at bounding box center [319, 663] width 40 height 40
checkbox input "false"
